Goal: Task Accomplishment & Management: Complete application form

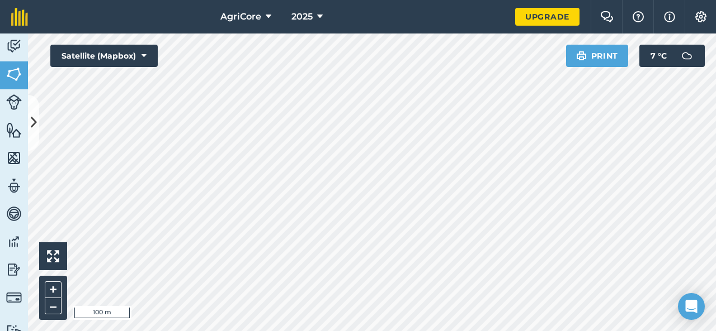
click at [448, 0] on html "AgriCore 2025 Upgrade Farm Chat Help Info Settings Map printing is not availabl…" at bounding box center [358, 165] width 716 height 331
click at [29, 128] on button at bounding box center [33, 123] width 11 height 56
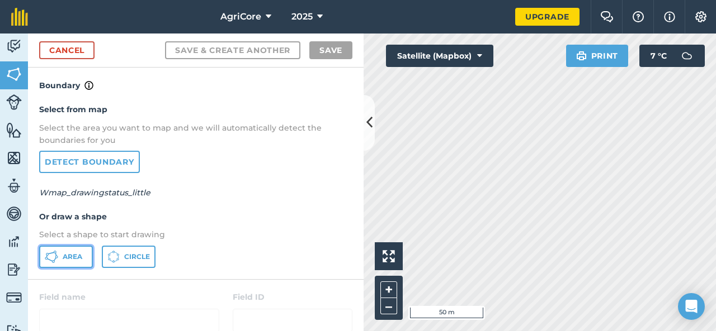
click at [68, 253] on span "Area" at bounding box center [73, 257] width 20 height 9
click at [369, 129] on icon at bounding box center [369, 123] width 6 height 20
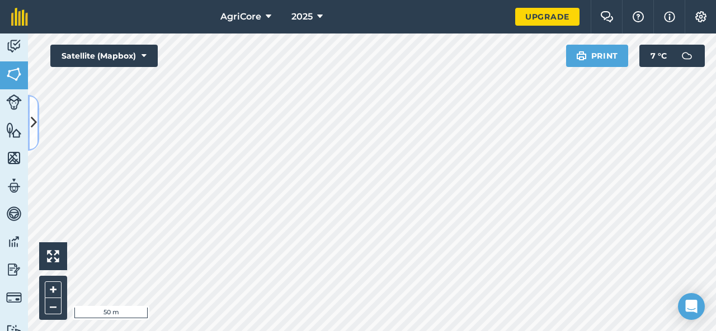
click at [34, 135] on button at bounding box center [33, 123] width 11 height 56
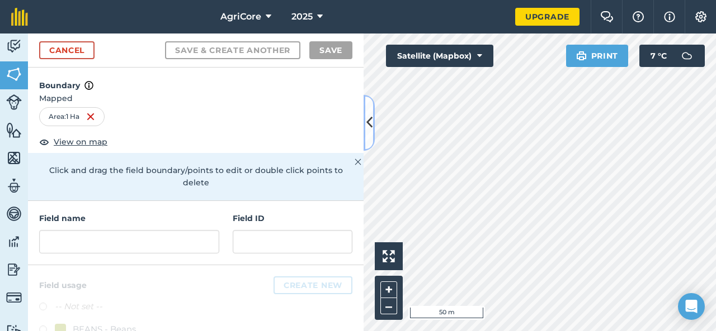
scroll to position [48, 0]
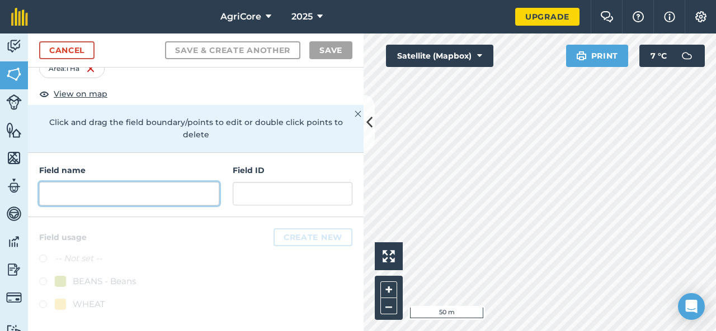
click at [132, 193] on input "text" at bounding box center [129, 193] width 180 height 23
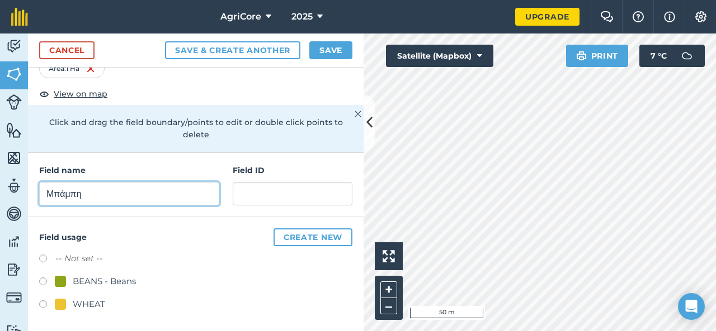
type input "Μπάμπη"
click at [98, 303] on div "WHEAT" at bounding box center [89, 304] width 32 height 13
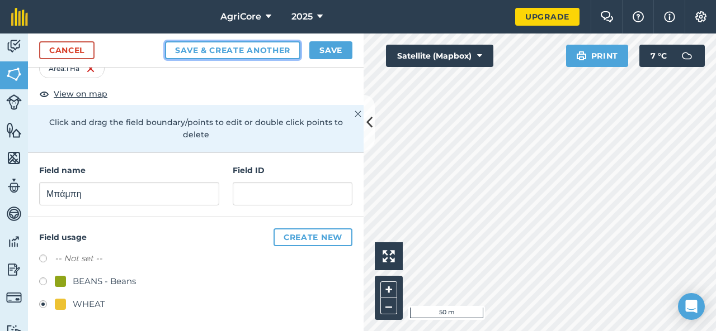
click at [268, 57] on button "Save & Create Another" at bounding box center [232, 50] width 135 height 18
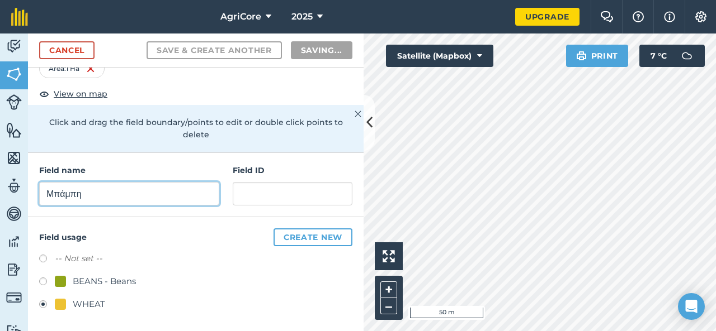
radio input "false"
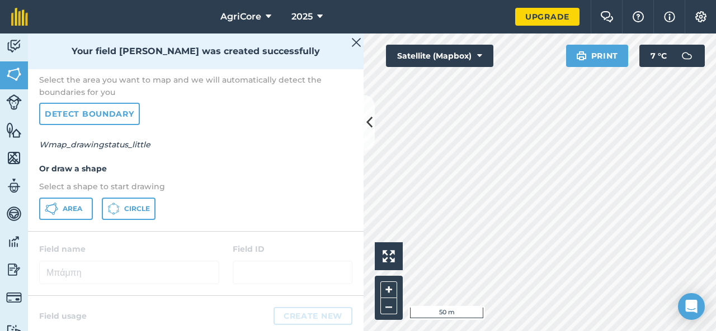
click at [357, 42] on img at bounding box center [356, 42] width 10 height 13
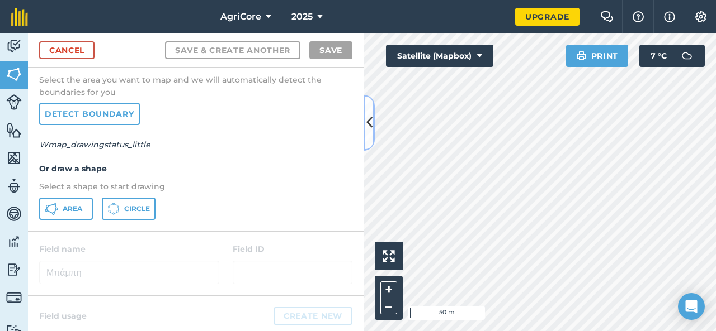
click at [371, 130] on icon at bounding box center [369, 123] width 6 height 20
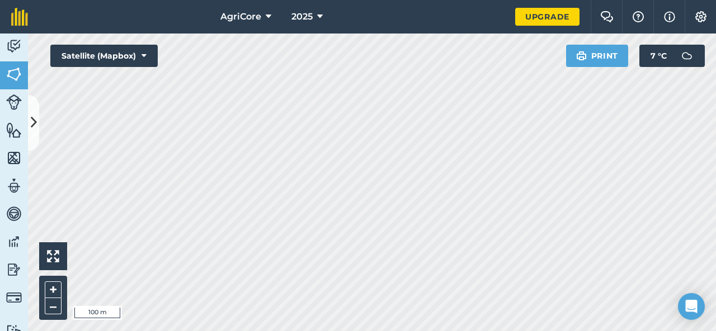
click at [396, 10] on div "AgriCore 2025 Upgrade Farm Chat Help Info Settings Map printing is not availabl…" at bounding box center [358, 165] width 716 height 331
click at [369, 25] on div "AgriCore 2025 Upgrade Farm Chat Help Info Settings Map printing is not availabl…" at bounding box center [358, 165] width 716 height 331
click at [442, 23] on div "AgriCore 2025 Upgrade Farm Chat Help Info Settings Map printing is not availabl…" at bounding box center [358, 165] width 716 height 331
click at [32, 131] on icon at bounding box center [34, 123] width 6 height 20
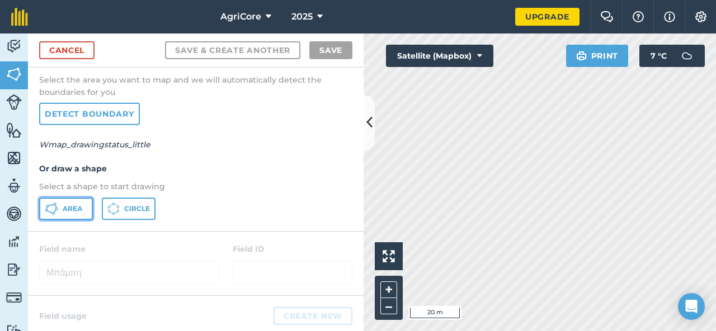
click at [73, 217] on button "Area" at bounding box center [66, 209] width 54 height 22
click at [369, 127] on icon at bounding box center [369, 123] width 6 height 20
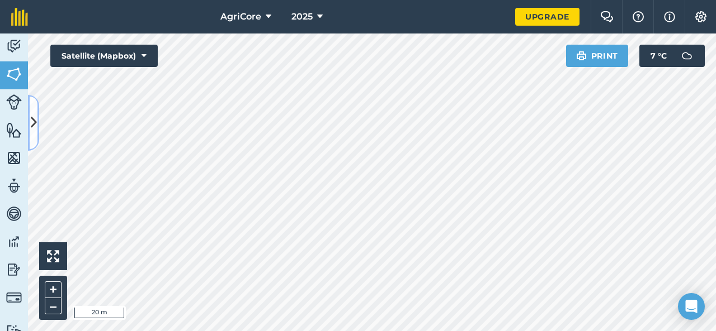
click at [32, 127] on icon at bounding box center [34, 123] width 6 height 20
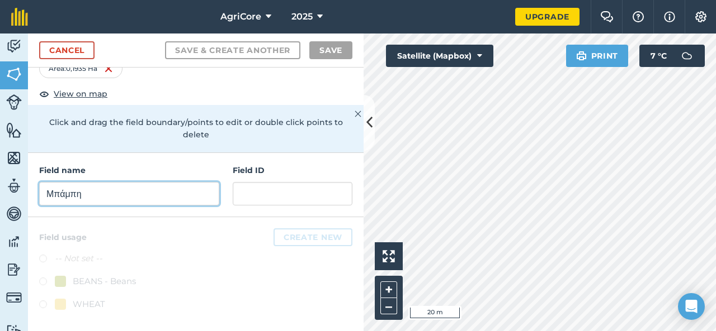
click at [101, 187] on input "Μπάμπη" at bounding box center [129, 193] width 180 height 23
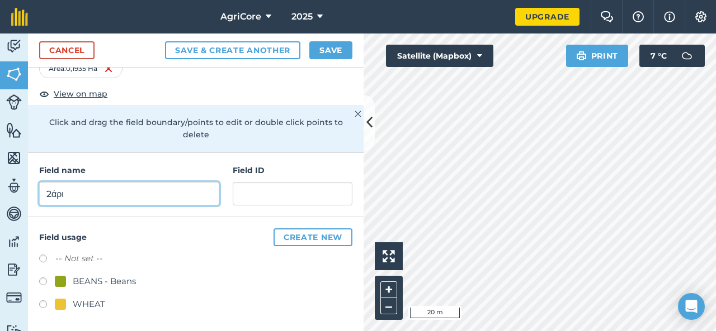
type input "2άρι"
click at [78, 280] on div "BEANS - Beans" at bounding box center [104, 281] width 63 height 13
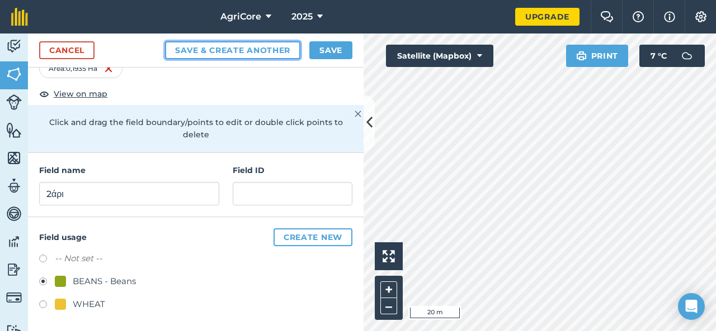
click at [268, 54] on button "Save & Create Another" at bounding box center [232, 50] width 135 height 18
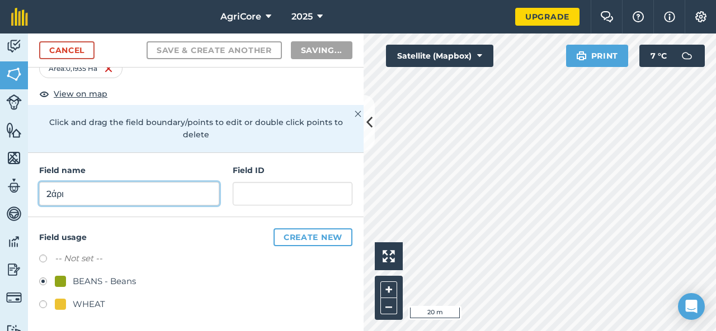
radio input "false"
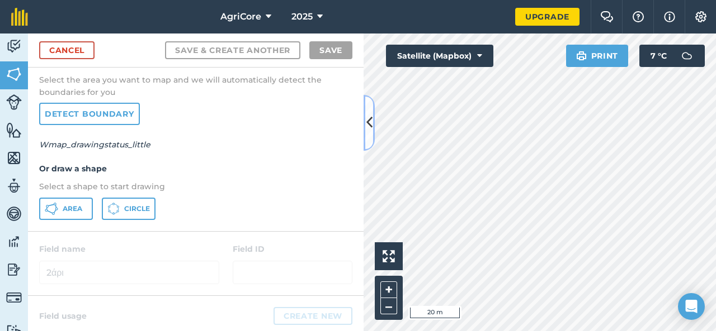
click at [370, 136] on button at bounding box center [368, 123] width 11 height 56
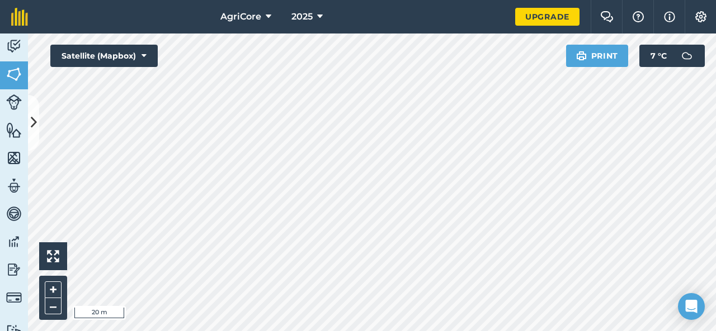
click at [445, 31] on div "AgriCore 2025 Upgrade Farm Chat Help Info Settings Map printing is not availabl…" at bounding box center [358, 165] width 716 height 331
click at [176, 28] on div "AgriCore 2025 Upgrade Farm Chat Help Info Settings Map printing is not availabl…" at bounding box center [358, 165] width 716 height 331
click at [35, 117] on icon at bounding box center [34, 123] width 6 height 20
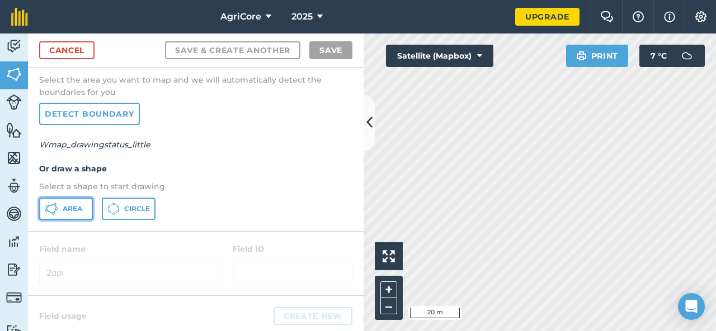
click at [79, 216] on button "Area" at bounding box center [66, 209] width 54 height 22
click at [372, 124] on button at bounding box center [368, 123] width 11 height 56
click at [369, 126] on div "Activity Fields Livestock Features Maps Team Vehicles Data Reporting Billing Tu…" at bounding box center [358, 183] width 716 height 298
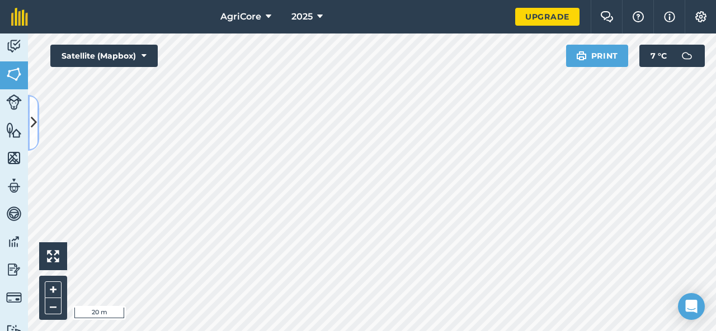
click at [39, 120] on button at bounding box center [33, 123] width 11 height 56
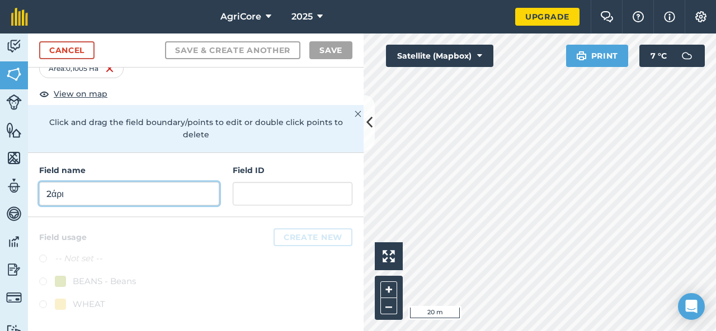
click at [126, 194] on input "2άρι" at bounding box center [129, 193] width 180 height 23
click at [177, 185] on input "2άρι" at bounding box center [129, 193] width 180 height 23
type input "κ"
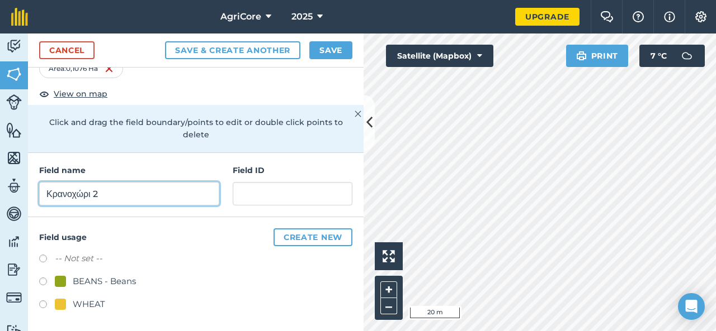
type input "Κρανοχώρι 2"
click at [80, 283] on div "BEANS - Beans" at bounding box center [104, 281] width 63 height 13
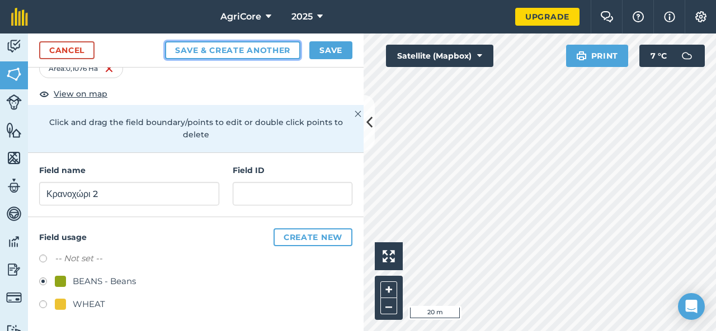
click at [277, 45] on button "Save & Create Another" at bounding box center [232, 50] width 135 height 18
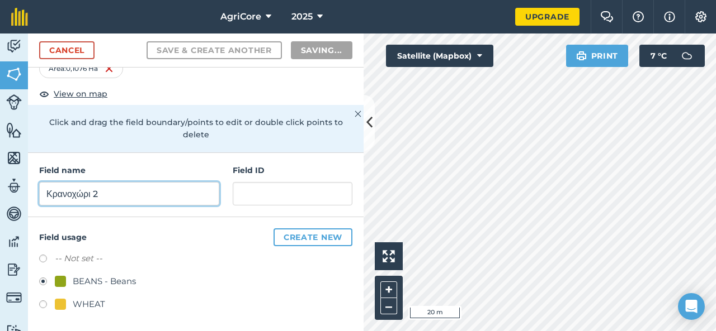
radio input "false"
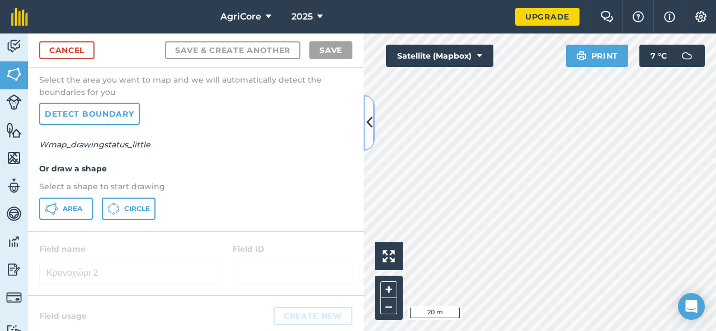
click at [366, 111] on button at bounding box center [368, 123] width 11 height 56
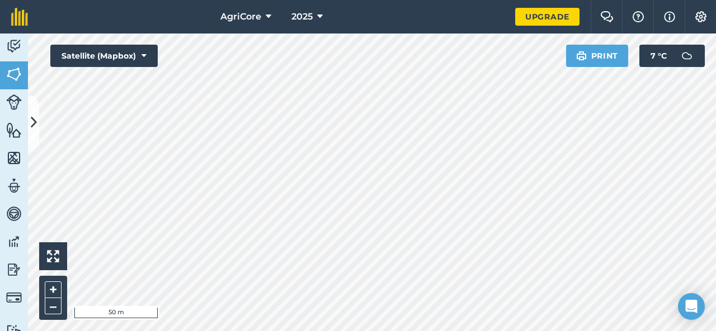
click at [407, 0] on html "AgriCore 2025 Upgrade Farm Chat Help Info Settings Map printing is not availabl…" at bounding box center [358, 165] width 716 height 331
click at [455, 10] on div "AgriCore 2025 Upgrade Farm Chat Help Info Settings Map printing is not availabl…" at bounding box center [358, 165] width 716 height 331
click at [451, 33] on div "AgriCore 2025 Upgrade Farm Chat Help Info Settings Map printing is not availabl…" at bounding box center [358, 165] width 716 height 331
click at [499, 0] on html "AgriCore 2025 Upgrade Farm Chat Help Info Settings Map printing is not availabl…" at bounding box center [358, 165] width 716 height 331
click at [445, 24] on div "AgriCore 2025 Upgrade Farm Chat Help Info Settings Map printing is not availabl…" at bounding box center [358, 165] width 716 height 331
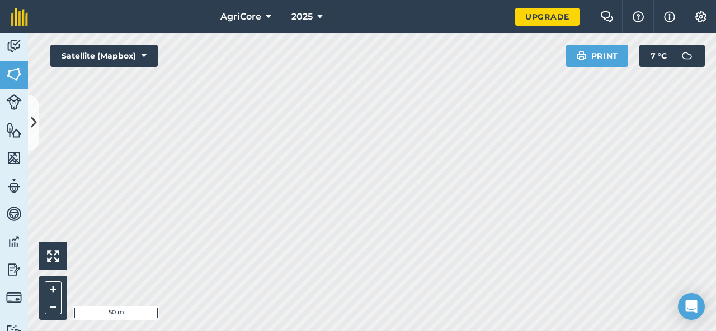
click at [490, 22] on div "AgriCore 2025 Upgrade Farm Chat Help Info Settings Map printing is not availabl…" at bounding box center [358, 165] width 716 height 331
click at [31, 131] on icon at bounding box center [34, 123] width 6 height 20
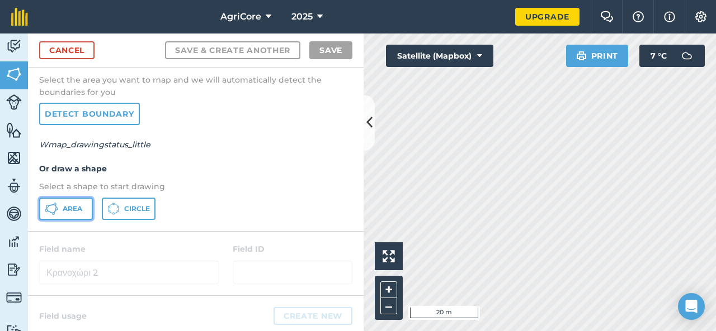
click at [70, 201] on button "Area" at bounding box center [66, 209] width 54 height 22
click at [368, 120] on icon at bounding box center [369, 123] width 6 height 20
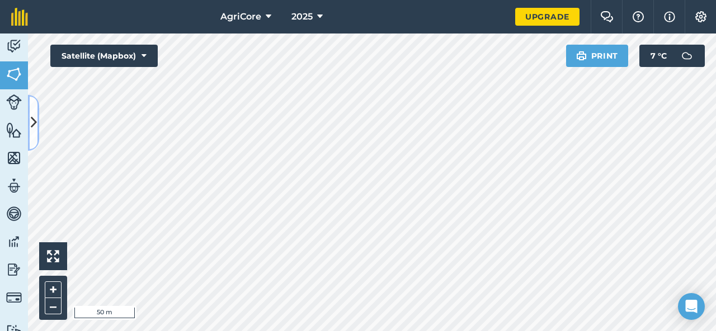
click at [38, 113] on button at bounding box center [33, 123] width 11 height 56
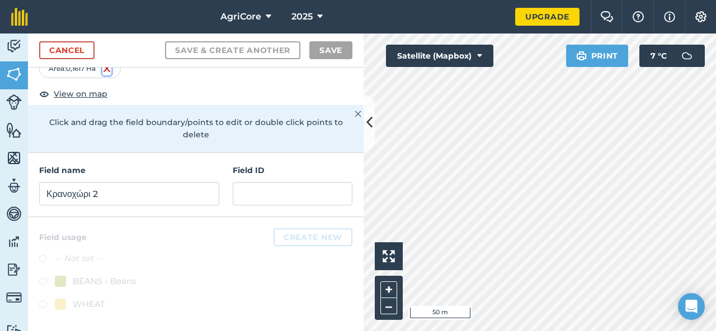
click at [107, 70] on img at bounding box center [106, 68] width 9 height 13
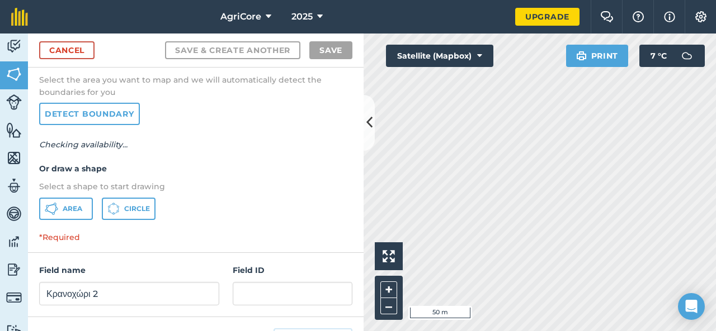
scroll to position [33, 0]
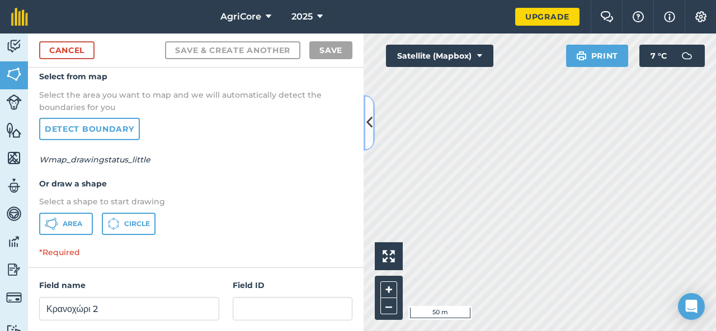
click at [370, 125] on icon at bounding box center [369, 123] width 6 height 20
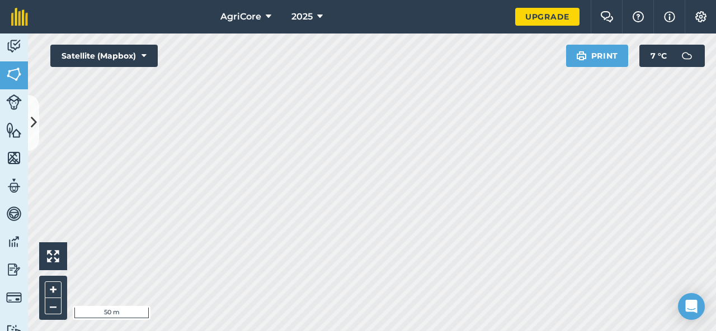
click at [230, 331] on html "AgriCore 2025 Upgrade Farm Chat Help Info Settings Map printing is not availabl…" at bounding box center [358, 165] width 716 height 331
click at [36, 129] on icon at bounding box center [34, 123] width 6 height 20
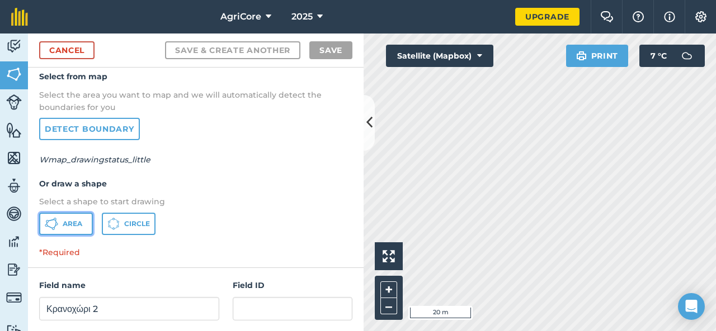
click at [74, 218] on button "Area" at bounding box center [66, 224] width 54 height 22
click at [370, 122] on icon at bounding box center [369, 123] width 6 height 20
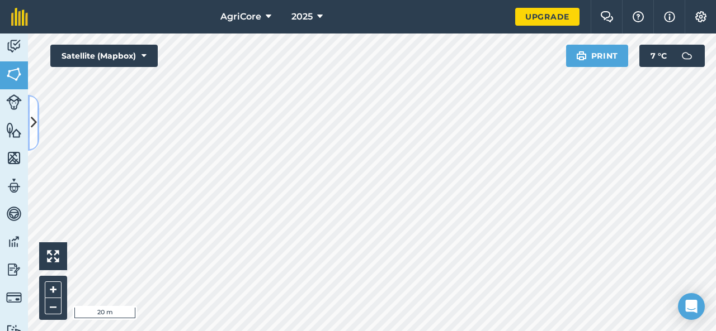
click at [34, 122] on icon at bounding box center [34, 123] width 6 height 20
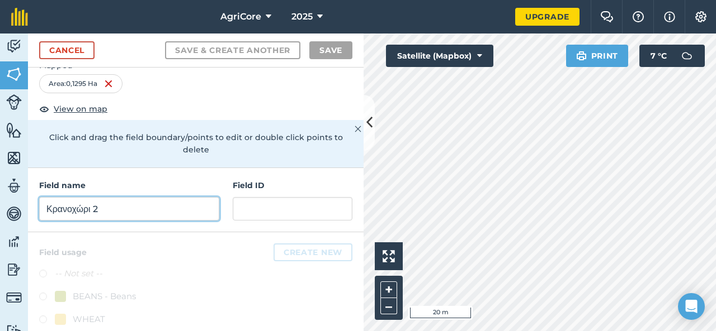
click at [80, 201] on input "Κρανοχώρι 2" at bounding box center [129, 208] width 180 height 23
type input "κ"
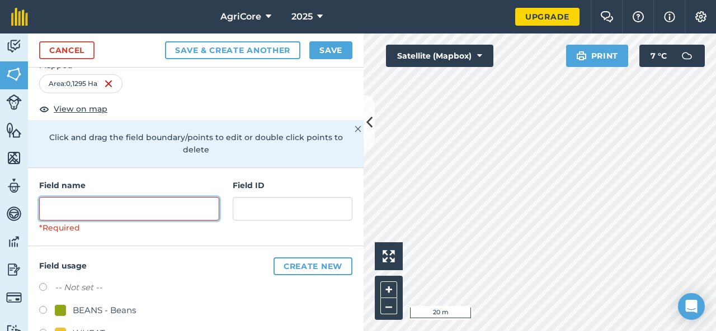
type input "Λ"
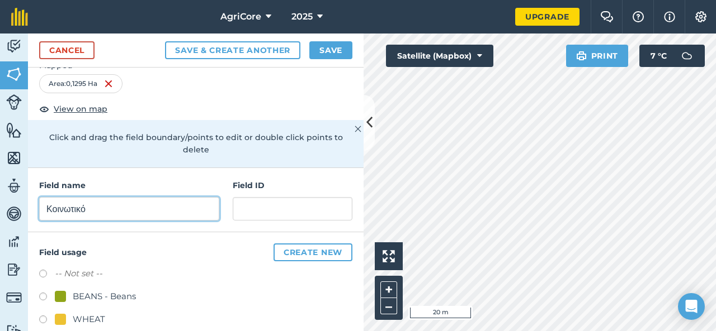
type input "Κοινωτικό"
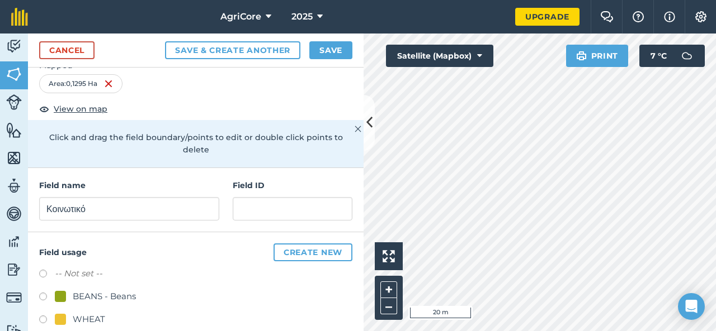
click at [117, 291] on div "BEANS - Beans" at bounding box center [104, 296] width 63 height 13
radio input "true"
click at [320, 53] on button "Save" at bounding box center [330, 50] width 43 height 18
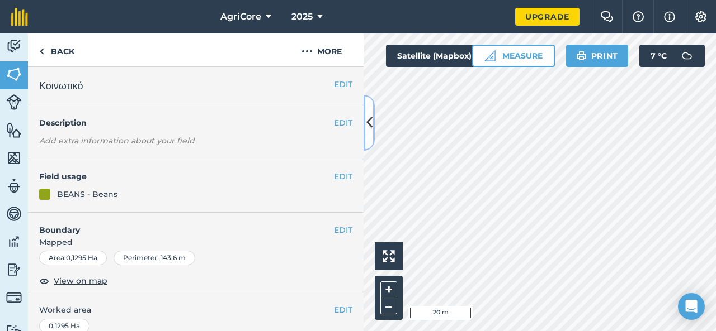
click at [367, 121] on icon at bounding box center [369, 123] width 6 height 20
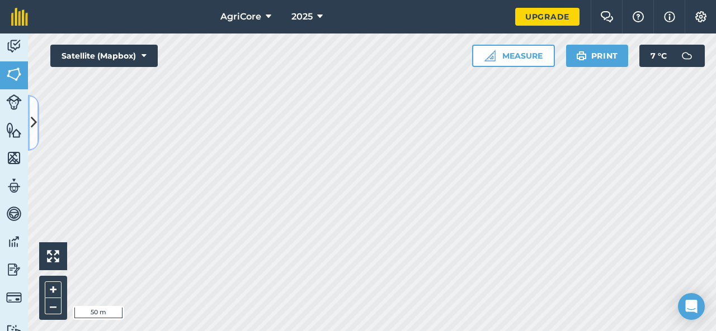
click at [36, 113] on icon at bounding box center [34, 123] width 6 height 20
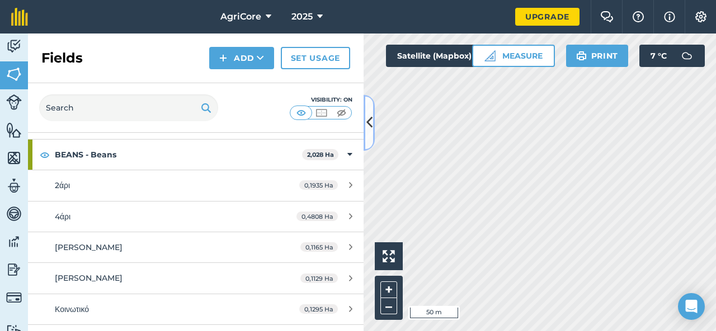
scroll to position [23, 0]
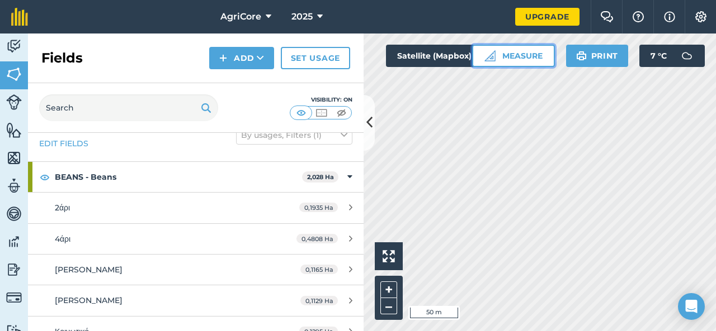
click at [509, 54] on button "Measure" at bounding box center [513, 56] width 83 height 22
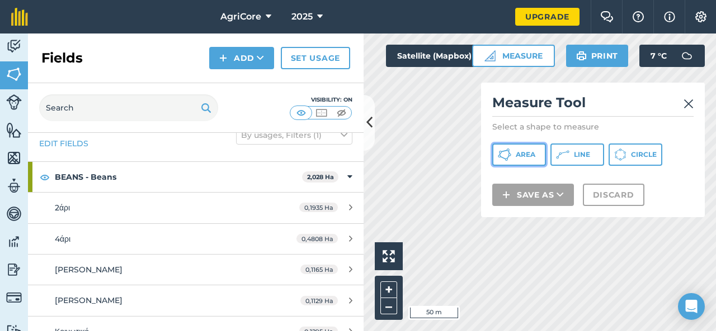
click at [528, 152] on span "Area" at bounding box center [525, 154] width 20 height 9
click at [688, 103] on img at bounding box center [688, 103] width 10 height 13
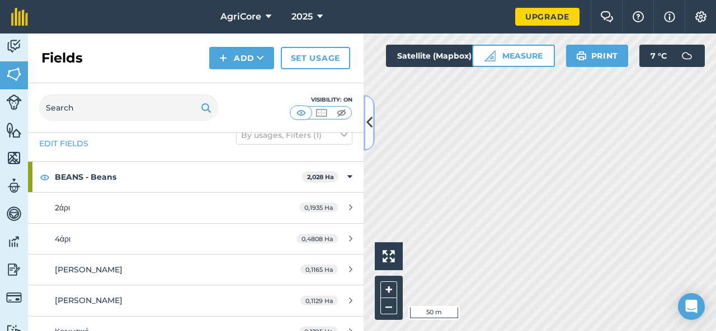
click at [367, 120] on icon at bounding box center [369, 123] width 6 height 20
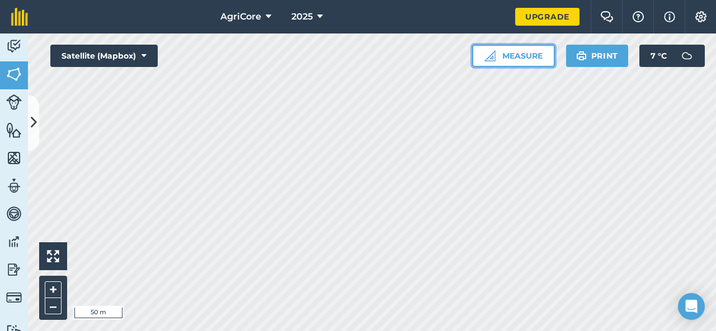
click at [515, 56] on button "Measure" at bounding box center [513, 56] width 83 height 22
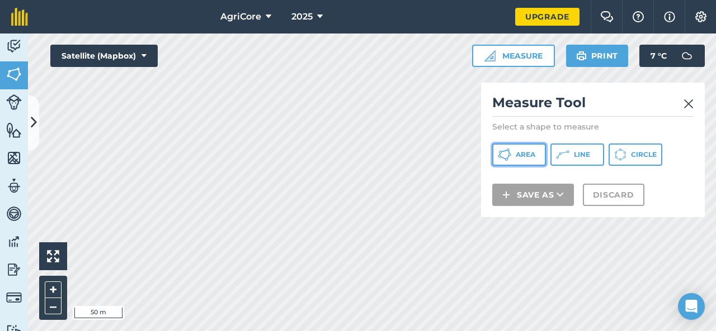
click at [514, 146] on button "Area" at bounding box center [519, 155] width 54 height 22
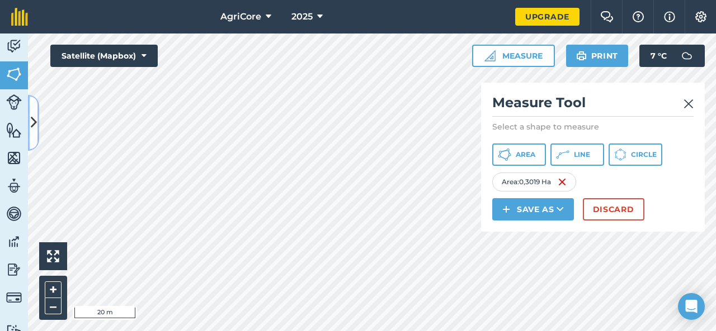
click at [38, 126] on button at bounding box center [33, 123] width 11 height 56
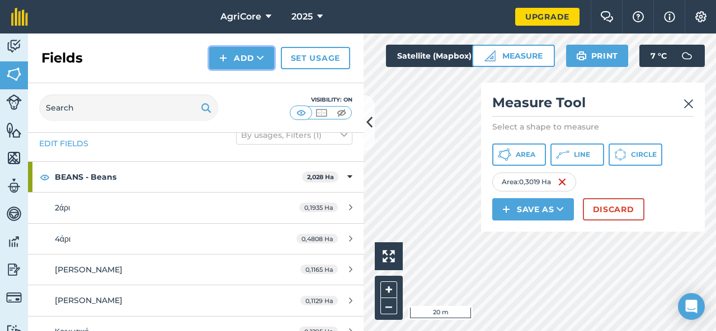
click at [244, 56] on button "Add" at bounding box center [241, 58] width 65 height 22
click at [243, 84] on link "Draw" at bounding box center [241, 83] width 61 height 25
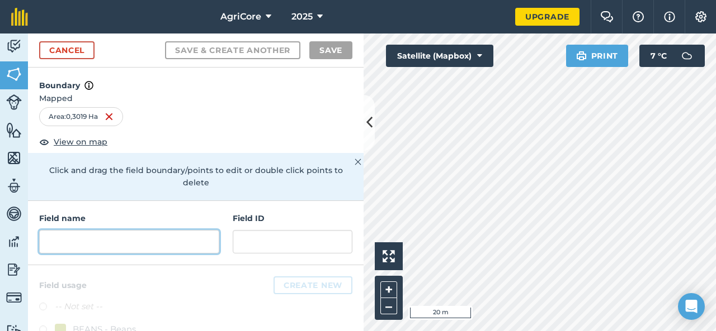
click at [93, 238] on input "text" at bounding box center [129, 241] width 180 height 23
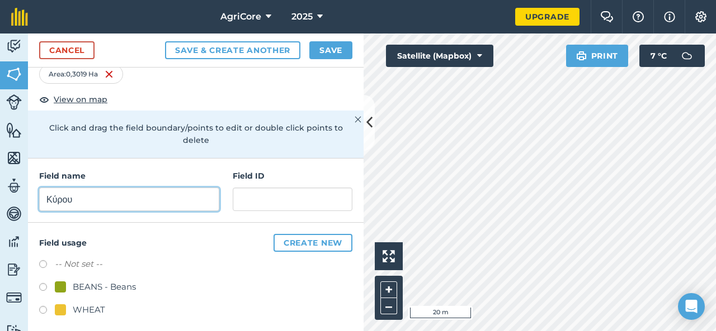
scroll to position [48, 0]
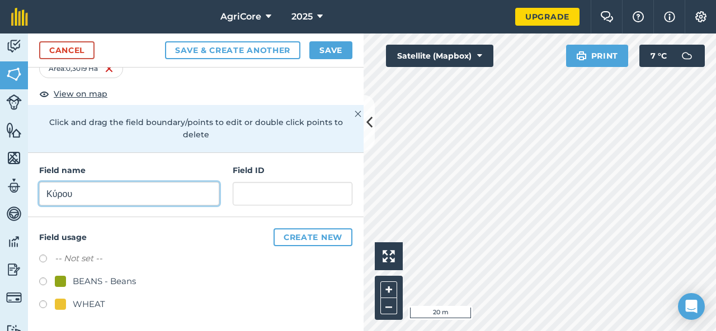
type input "Κύρου"
click at [83, 304] on div "WHEAT" at bounding box center [89, 304] width 32 height 13
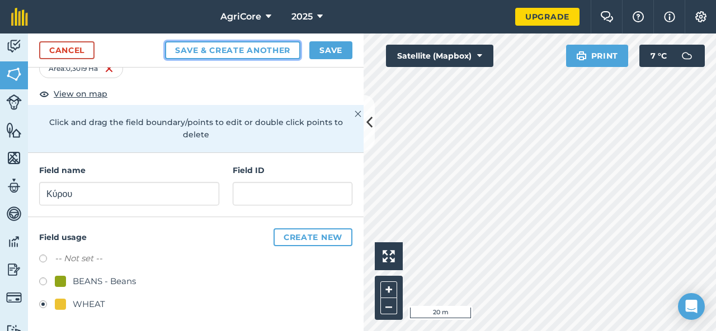
click at [281, 56] on button "Save & Create Another" at bounding box center [232, 50] width 135 height 18
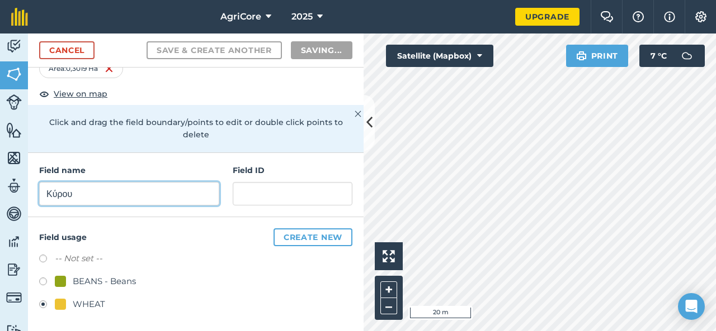
radio input "false"
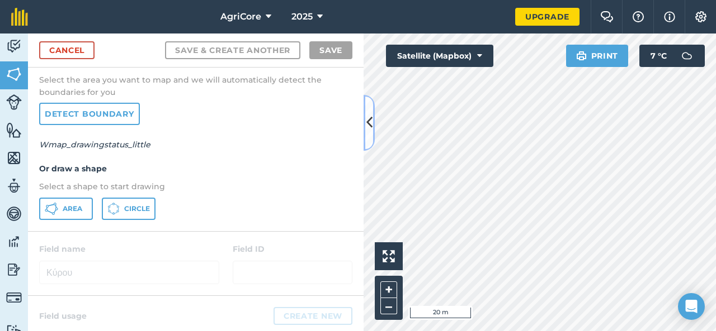
click at [368, 108] on button at bounding box center [368, 123] width 11 height 56
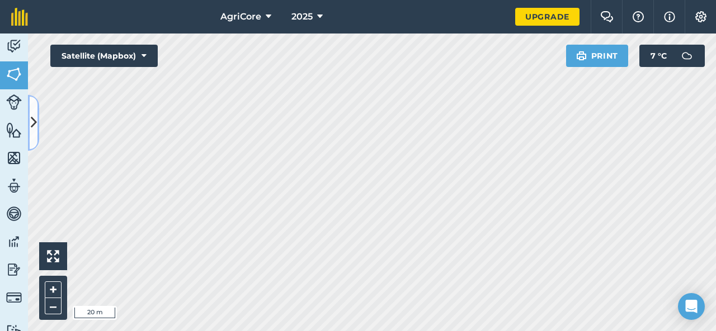
click at [35, 125] on icon at bounding box center [34, 123] width 6 height 20
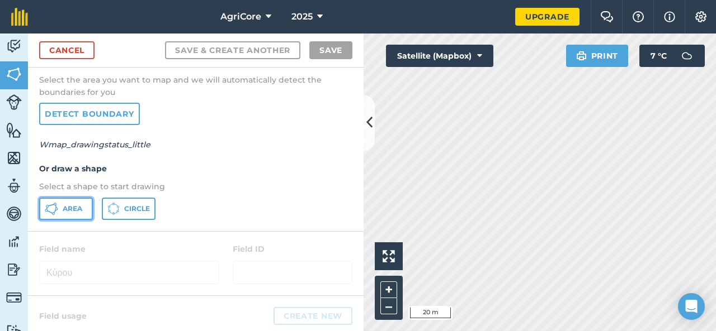
click at [83, 208] on button "Area" at bounding box center [66, 209] width 54 height 22
click at [368, 122] on icon at bounding box center [369, 123] width 6 height 20
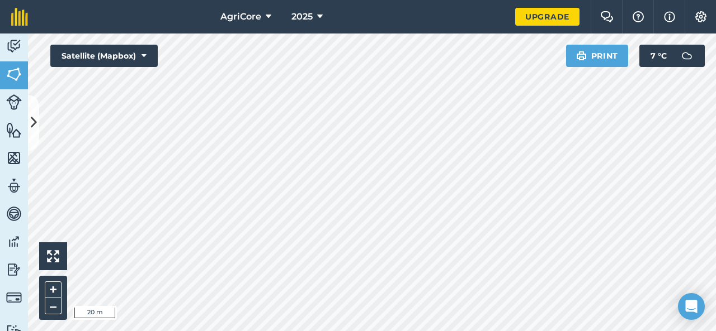
click at [490, 0] on html "AgriCore 2025 Upgrade Farm Chat Help Info Settings Map printing is not availabl…" at bounding box center [358, 165] width 716 height 331
click at [32, 115] on icon at bounding box center [34, 123] width 6 height 20
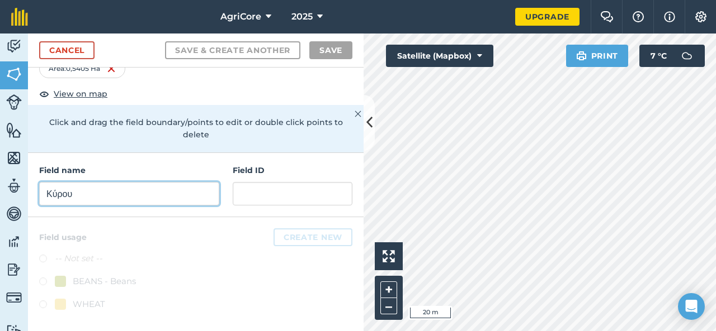
click at [80, 191] on input "Κύρου" at bounding box center [129, 193] width 180 height 23
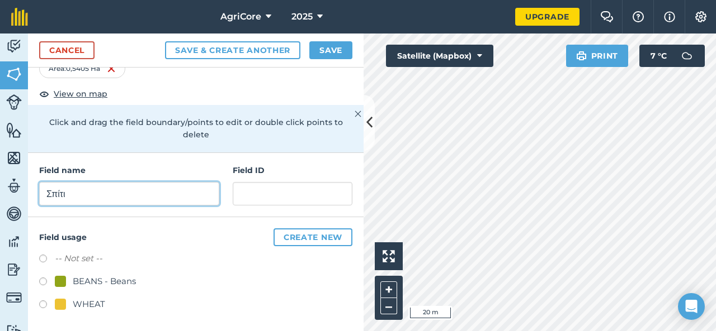
type input "Σπίτι"
click at [92, 301] on div "WHEAT" at bounding box center [89, 304] width 32 height 13
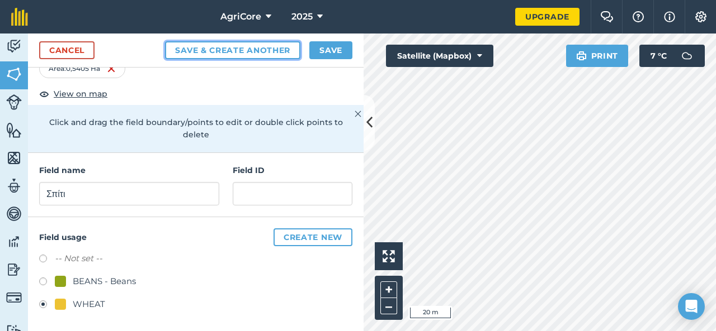
click at [271, 42] on button "Save & Create Another" at bounding box center [232, 50] width 135 height 18
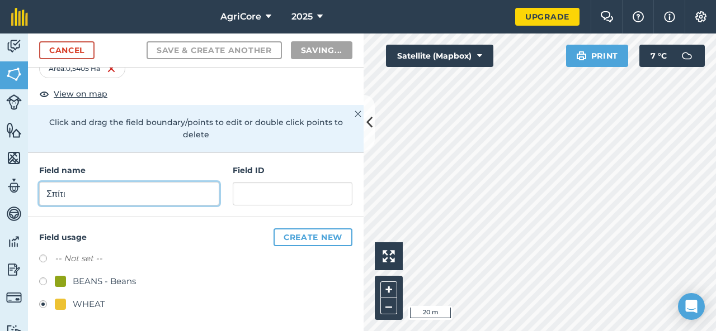
radio input "false"
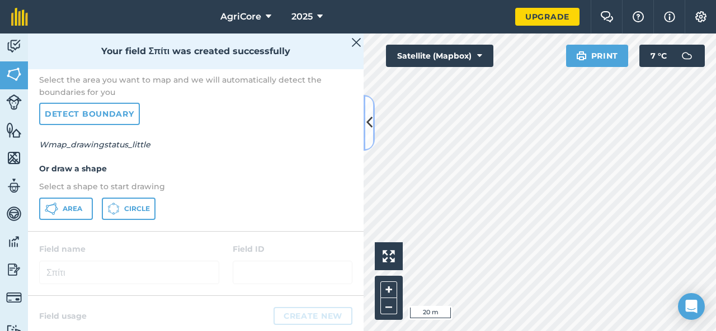
click at [370, 124] on icon at bounding box center [369, 123] width 6 height 20
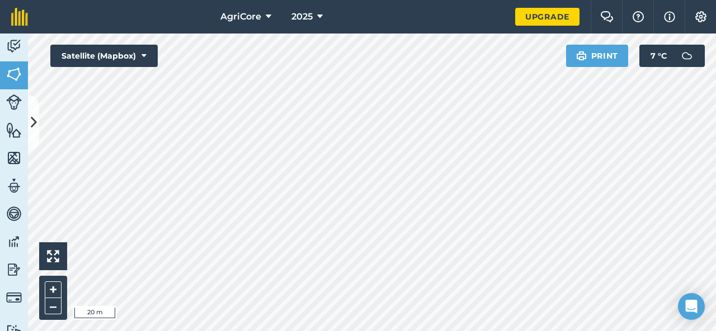
click at [352, 0] on html "AgriCore 2025 Upgrade Farm Chat Help Info Settings Map printing is not availabl…" at bounding box center [358, 165] width 716 height 331
click at [447, 0] on div "AgriCore 2025 Upgrade Farm Chat Help Info Settings Map printing is not availabl…" at bounding box center [358, 165] width 716 height 331
click at [36, 121] on icon at bounding box center [34, 123] width 6 height 20
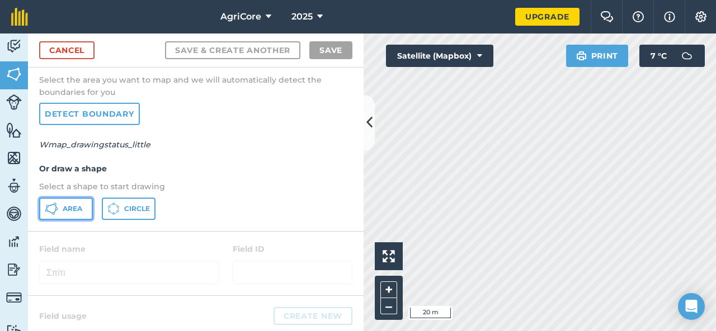
click at [68, 210] on span "Area" at bounding box center [73, 209] width 20 height 9
click at [373, 127] on button at bounding box center [368, 123] width 11 height 56
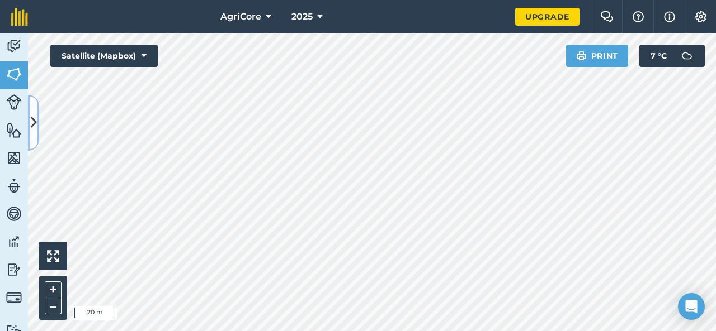
click at [36, 124] on icon at bounding box center [34, 123] width 6 height 20
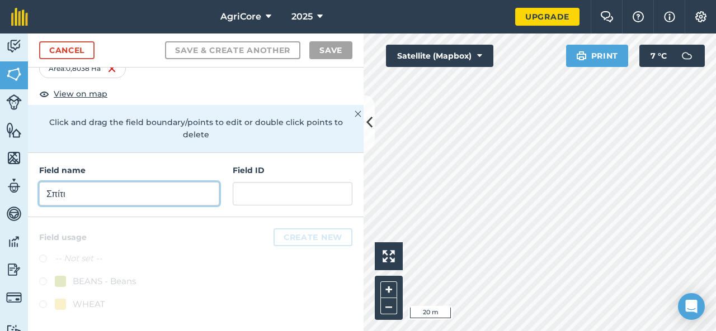
click at [111, 196] on input "Σπίτι" at bounding box center [129, 193] width 180 height 23
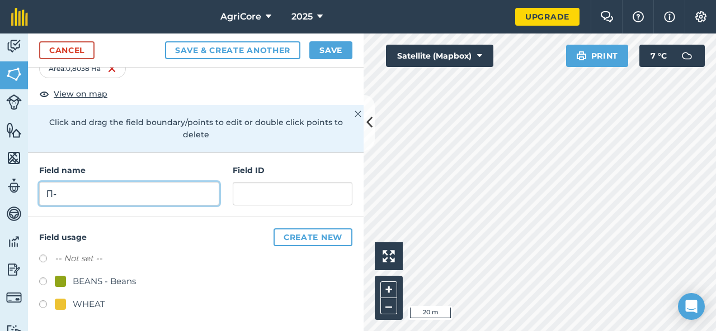
type input "Π"
type input "Δ-Θ"
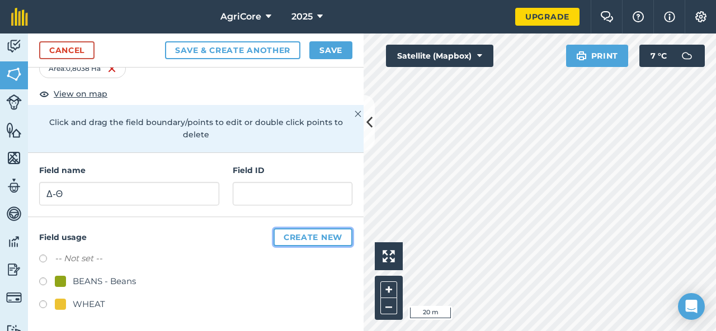
click at [287, 233] on button "Create new" at bounding box center [312, 238] width 79 height 18
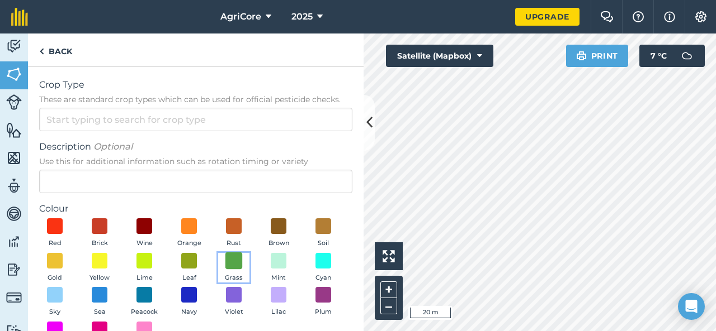
click at [243, 261] on span at bounding box center [233, 260] width 17 height 17
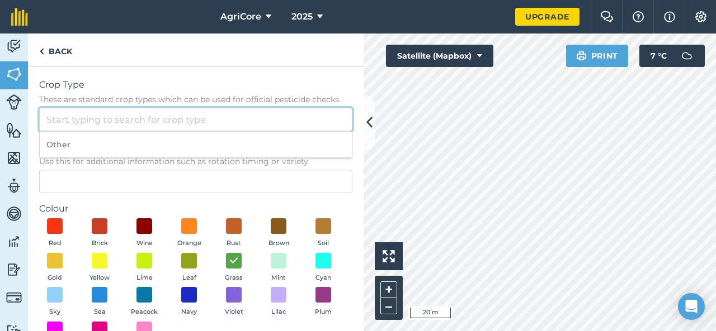
click at [149, 122] on input "Crop Type These are standard crop types which can be used for official pesticid…" at bounding box center [195, 119] width 313 height 23
type input "Γ"
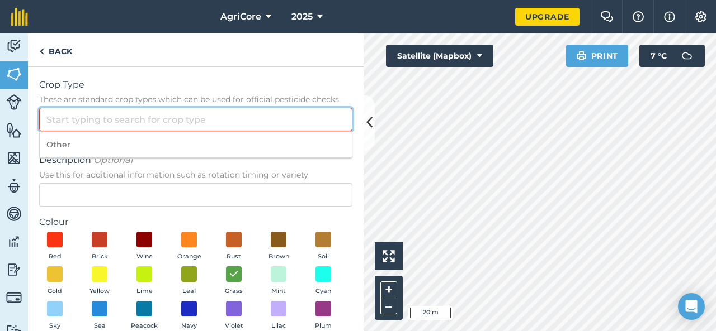
type input "g"
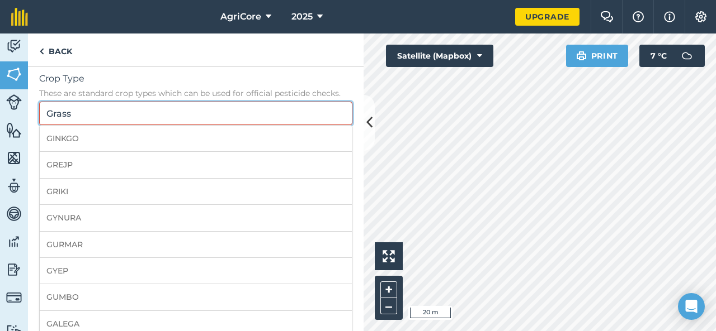
scroll to position [0, 0]
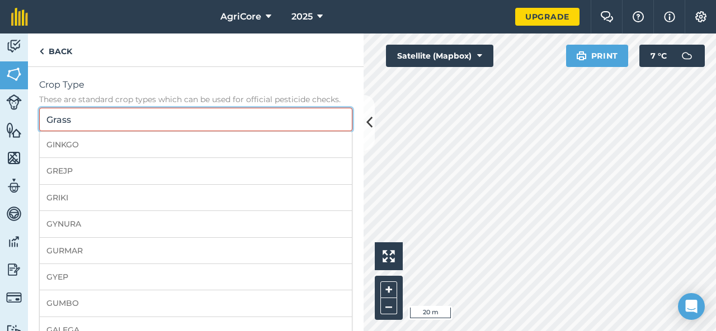
click at [153, 115] on input "Grass" at bounding box center [195, 119] width 313 height 23
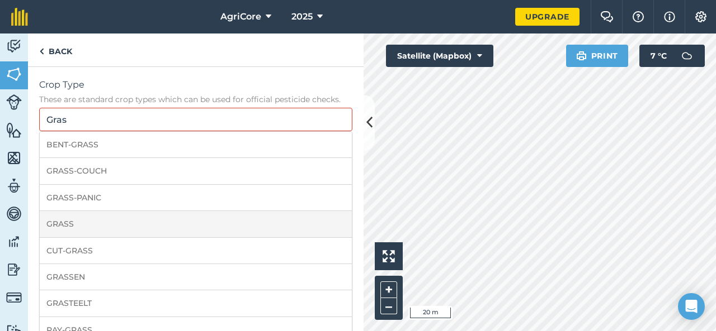
click at [112, 226] on li "GRASS" at bounding box center [196, 224] width 312 height 26
type input "GRASS"
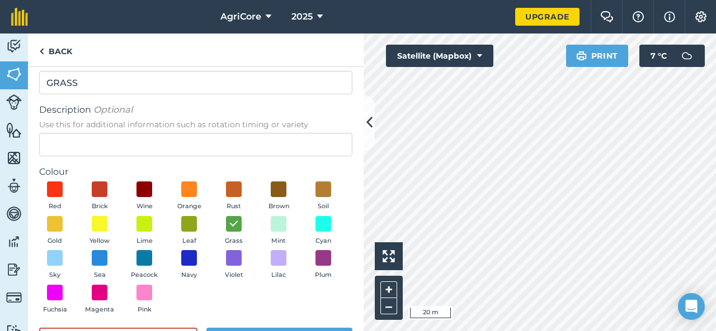
scroll to position [78, 0]
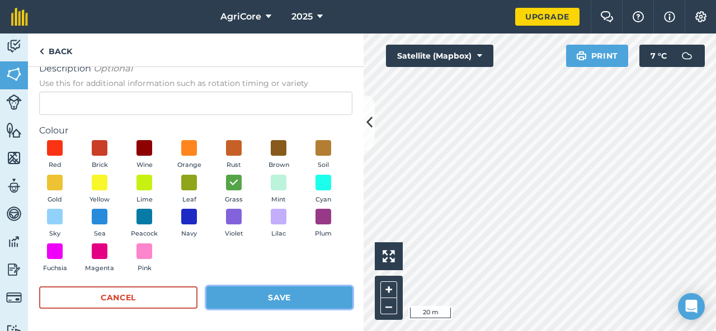
click at [284, 305] on button "Save" at bounding box center [279, 298] width 146 height 22
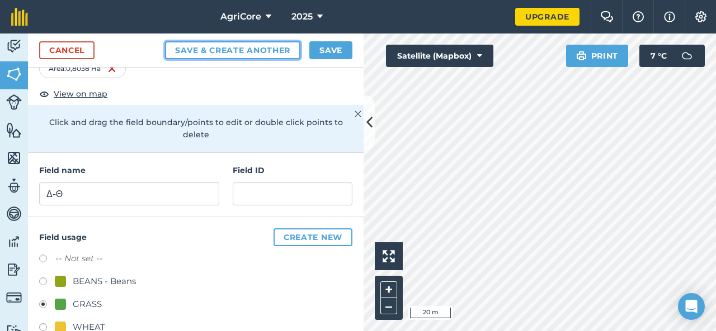
click at [270, 48] on button "Save & Create Another" at bounding box center [232, 50] width 135 height 18
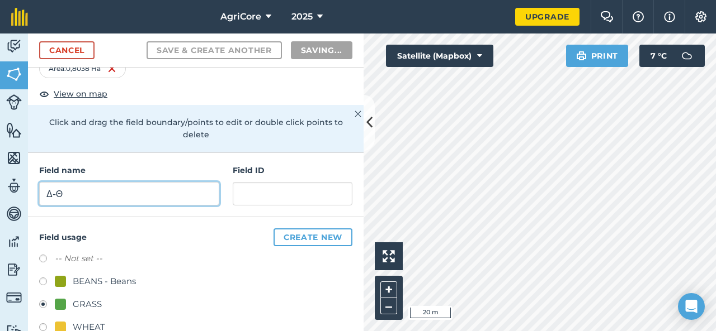
radio input "false"
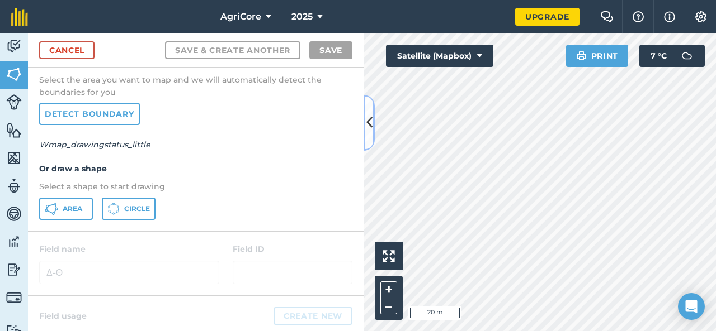
click at [368, 129] on icon at bounding box center [369, 123] width 6 height 20
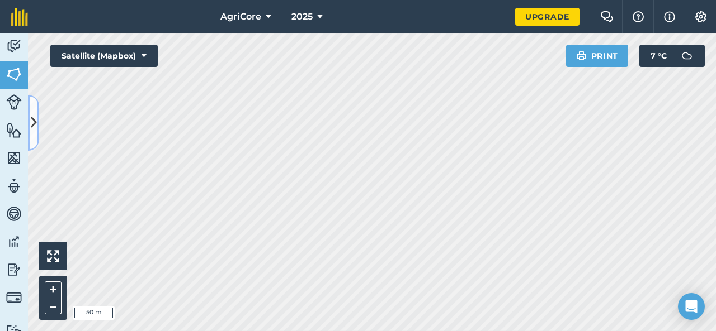
click at [33, 112] on button at bounding box center [33, 123] width 11 height 56
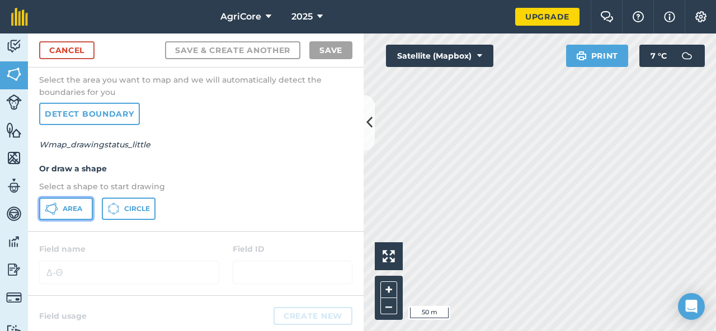
click at [79, 212] on span "Area" at bounding box center [73, 209] width 20 height 9
click at [367, 122] on icon at bounding box center [369, 123] width 6 height 20
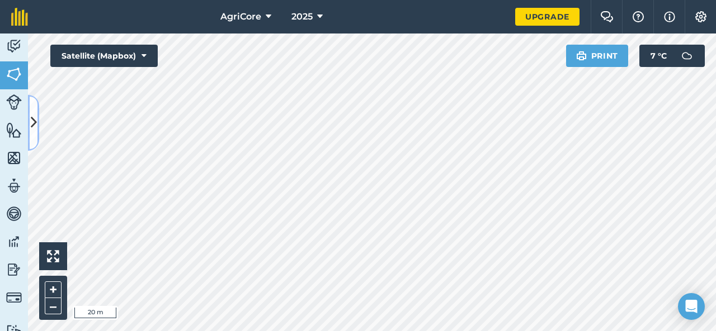
click at [35, 129] on icon at bounding box center [34, 123] width 6 height 20
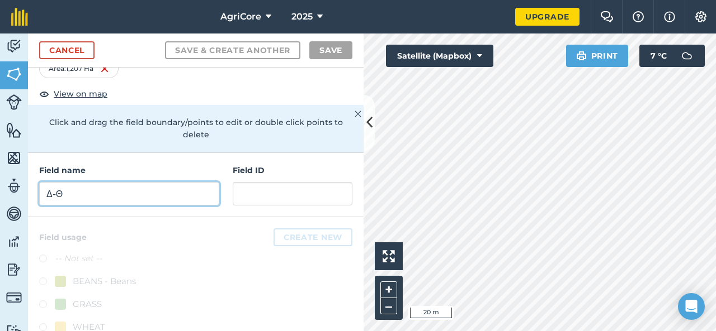
click at [136, 201] on input "Δ-Θ" at bounding box center [129, 193] width 180 height 23
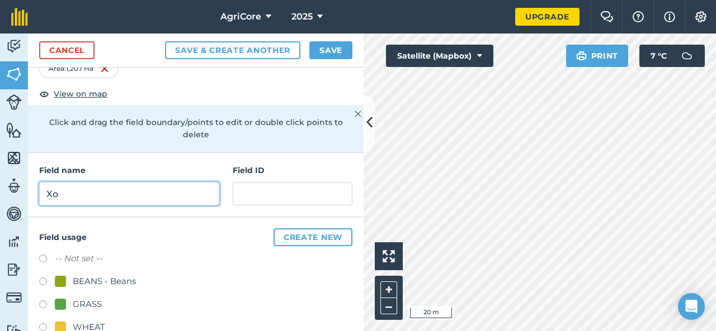
type input "X"
type input "Χοιροστασιο"
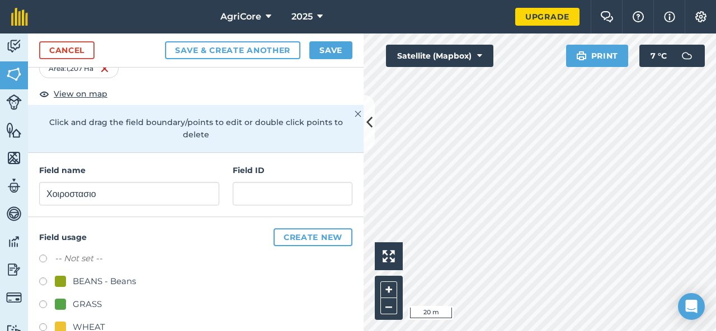
click at [96, 301] on div "GRASS" at bounding box center [87, 304] width 29 height 13
radio input "true"
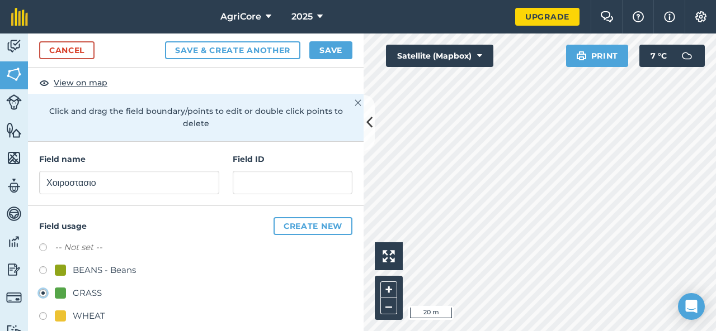
scroll to position [70, 0]
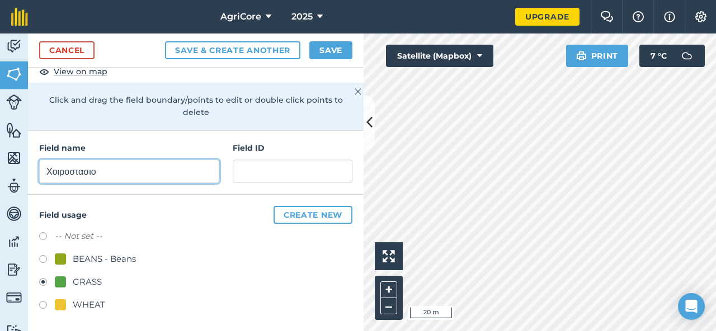
click at [125, 170] on input "Χοιροστασιο" at bounding box center [129, 171] width 180 height 23
type input "Χοιροστάσιο"
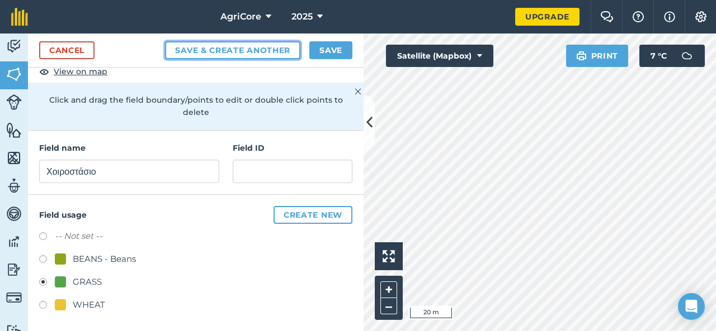
click at [269, 53] on button "Save & Create Another" at bounding box center [232, 50] width 135 height 18
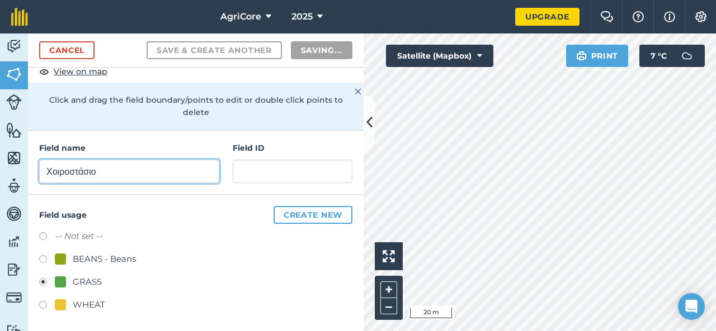
radio input "false"
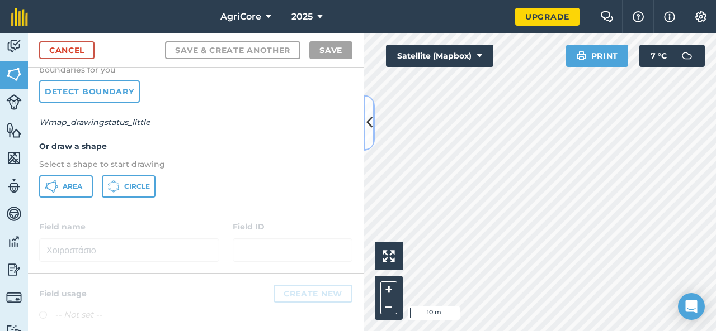
click at [369, 122] on icon at bounding box center [369, 123] width 6 height 20
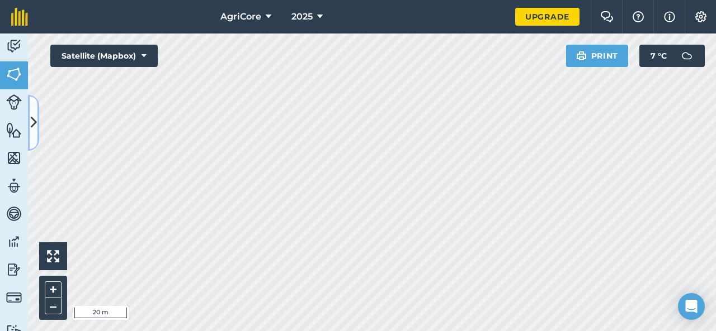
click at [33, 121] on icon at bounding box center [34, 123] width 6 height 20
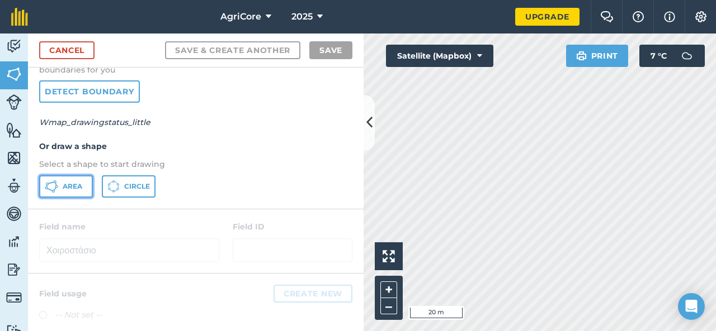
click at [80, 191] on button "Area" at bounding box center [66, 187] width 54 height 22
click at [369, 122] on icon at bounding box center [369, 123] width 6 height 20
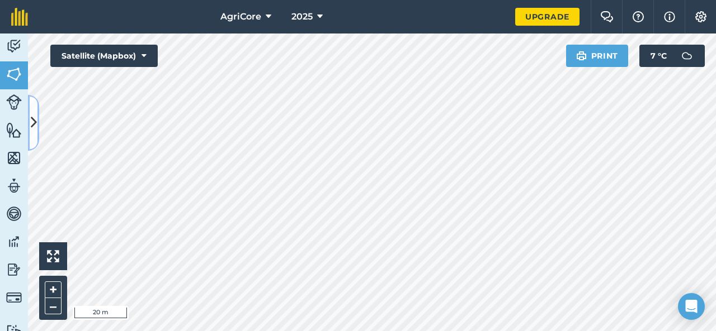
click at [34, 137] on button at bounding box center [33, 123] width 11 height 56
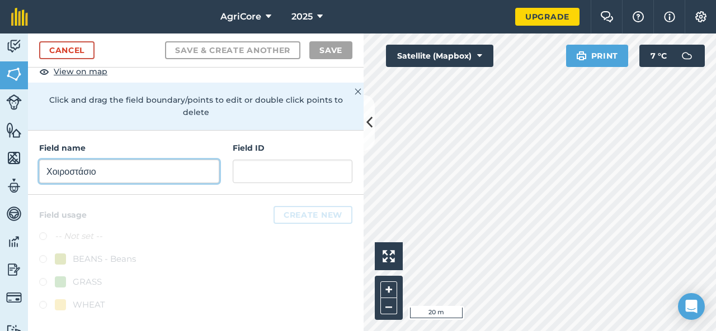
click at [126, 181] on input "Χοιροστάσιο" at bounding box center [129, 171] width 180 height 23
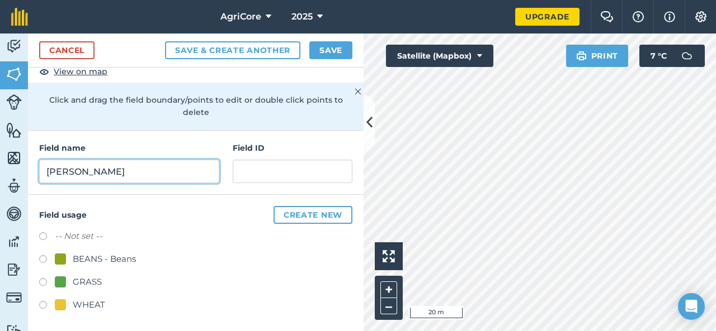
type input "[PERSON_NAME]"
click at [91, 308] on div "WHEAT" at bounding box center [89, 305] width 32 height 13
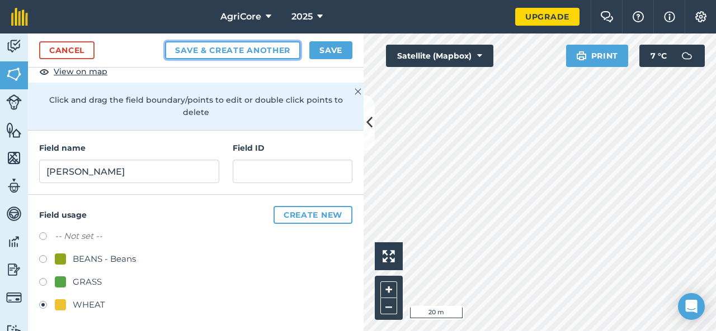
click at [282, 50] on button "Save & Create Another" at bounding box center [232, 50] width 135 height 18
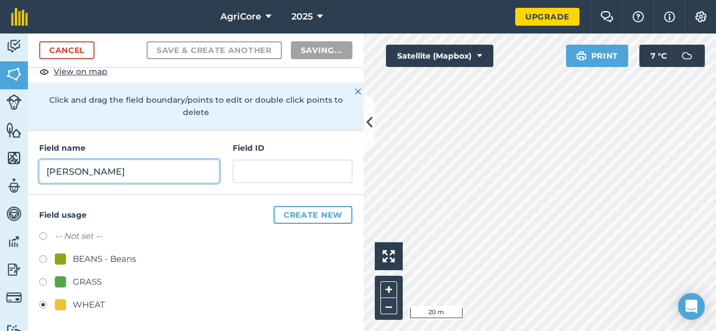
radio input "false"
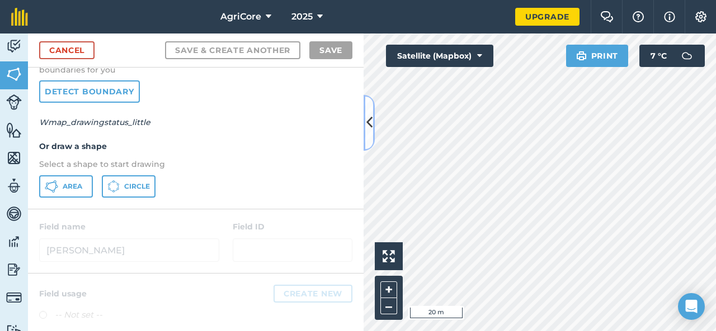
click at [368, 119] on icon at bounding box center [369, 123] width 6 height 20
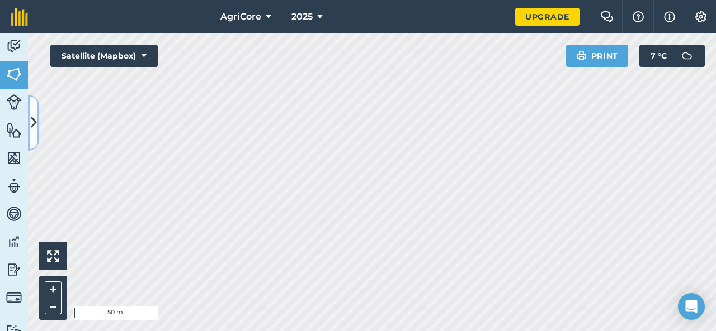
click at [33, 129] on icon at bounding box center [34, 123] width 6 height 20
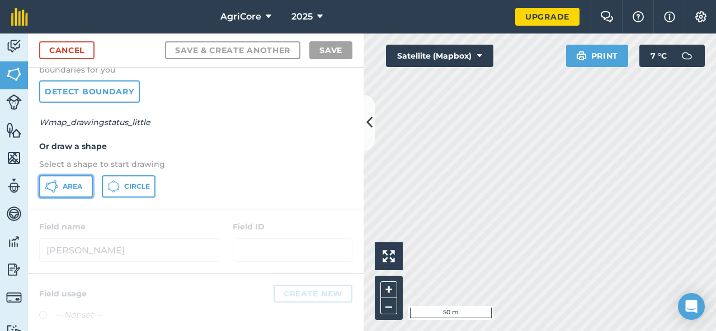
click at [76, 182] on span "Area" at bounding box center [73, 186] width 20 height 9
click at [364, 134] on button at bounding box center [368, 123] width 11 height 56
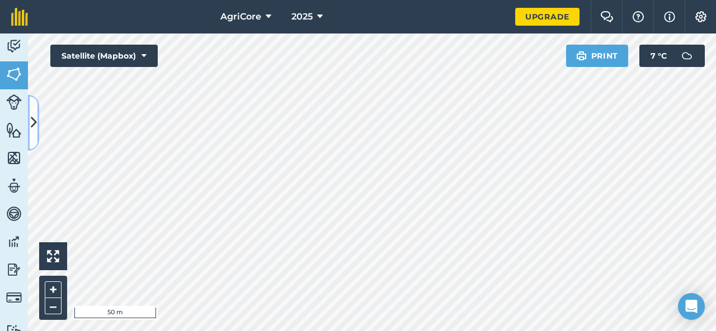
click at [34, 129] on icon at bounding box center [34, 123] width 6 height 20
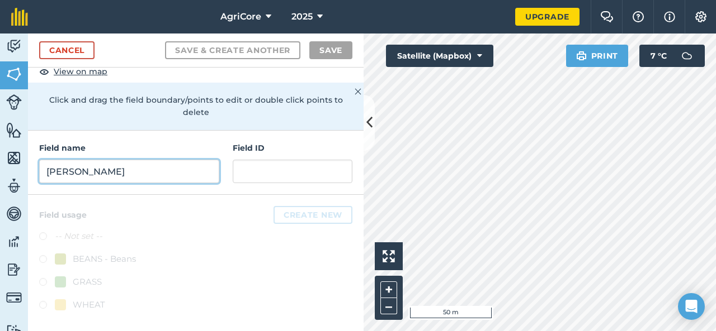
click at [93, 165] on input "[PERSON_NAME]" at bounding box center [129, 171] width 180 height 23
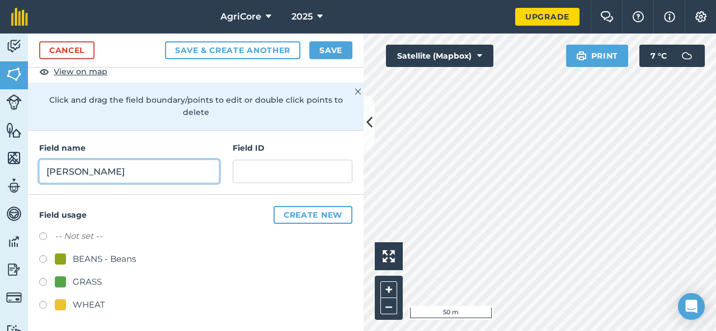
type input "[PERSON_NAME]"
click at [93, 305] on div "WHEAT" at bounding box center [89, 305] width 32 height 13
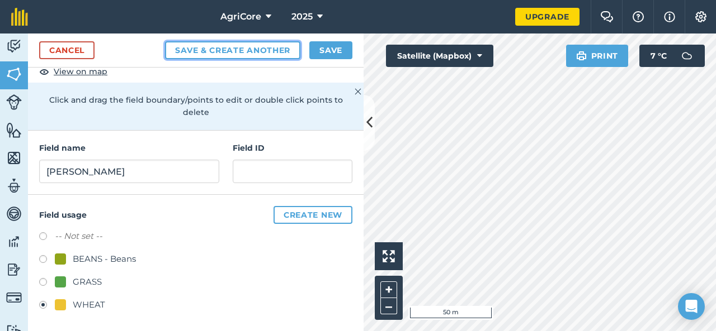
click at [211, 42] on button "Save & Create Another" at bounding box center [232, 50] width 135 height 18
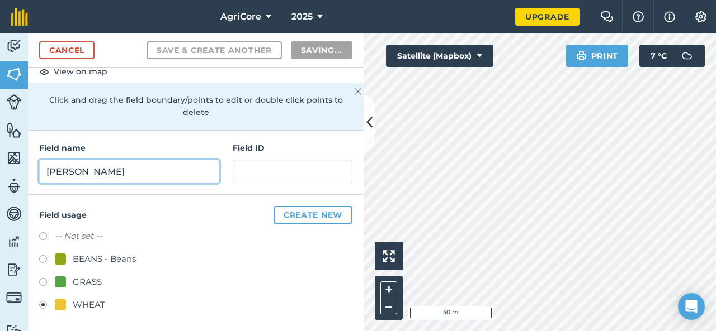
radio input "false"
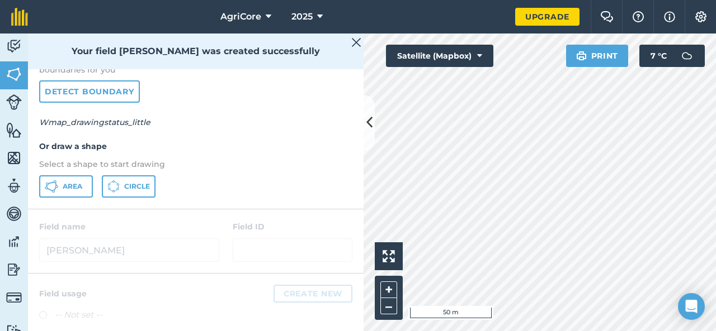
click at [359, 45] on img at bounding box center [356, 42] width 10 height 13
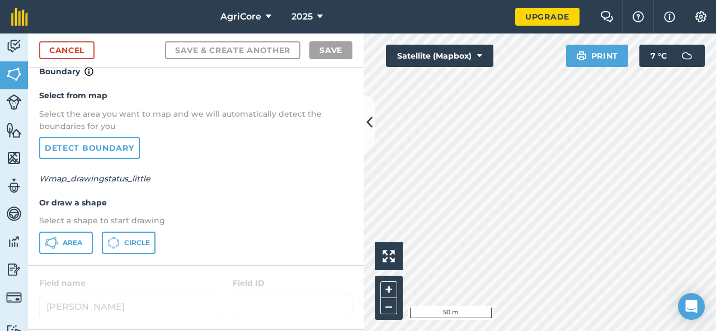
scroll to position [0, 0]
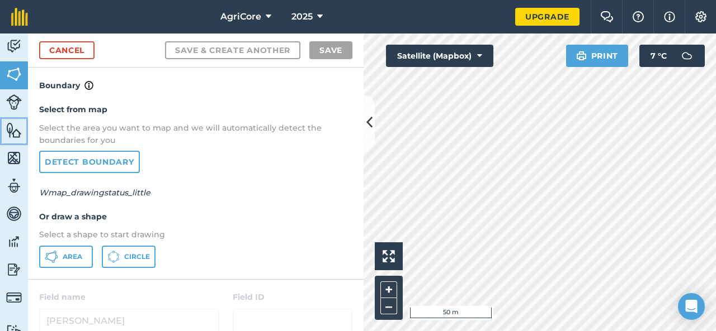
click at [16, 140] on link "Features" at bounding box center [14, 131] width 28 height 28
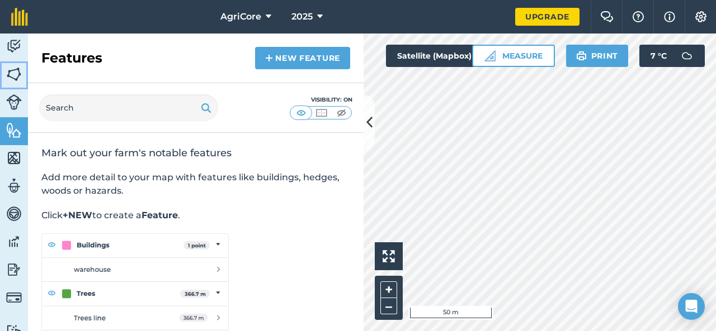
click at [14, 84] on link "Fields" at bounding box center [14, 75] width 28 height 28
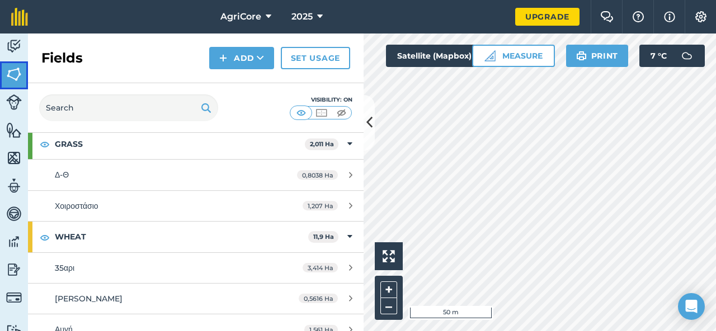
scroll to position [447, 0]
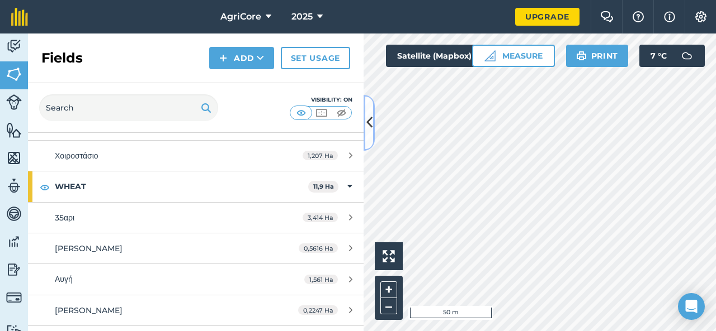
click at [372, 124] on icon at bounding box center [369, 123] width 6 height 20
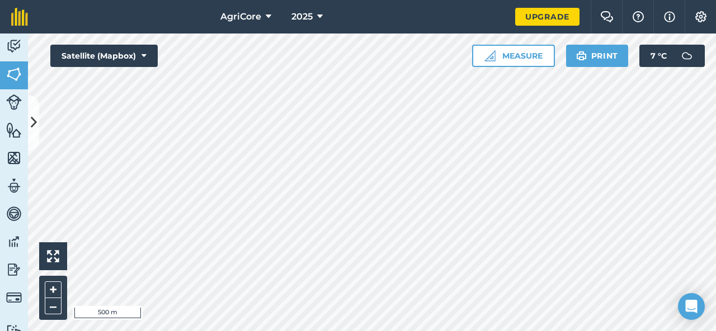
click at [500, 48] on div "Click to start drawing i 500 m + – Satellite (Mapbox) Measure Print 7 ° C" at bounding box center [372, 183] width 688 height 298
click at [37, 136] on button at bounding box center [33, 123] width 11 height 56
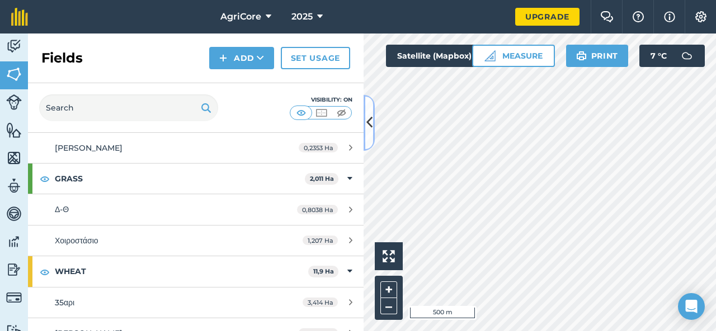
scroll to position [347, 0]
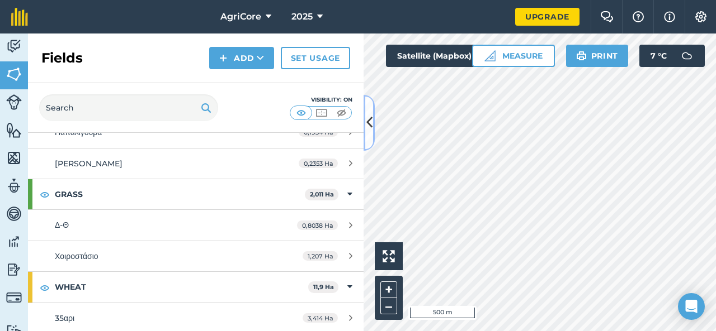
click at [368, 125] on icon at bounding box center [369, 123] width 6 height 20
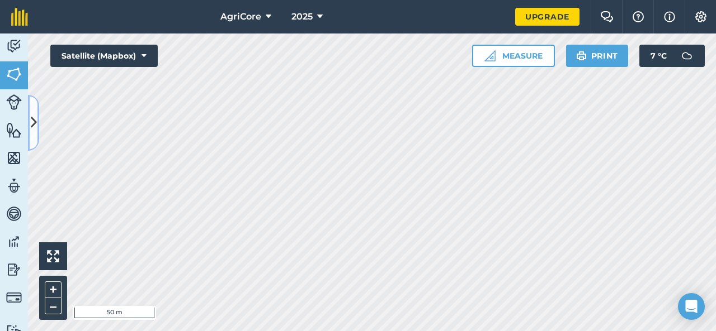
click at [36, 121] on icon at bounding box center [34, 123] width 6 height 20
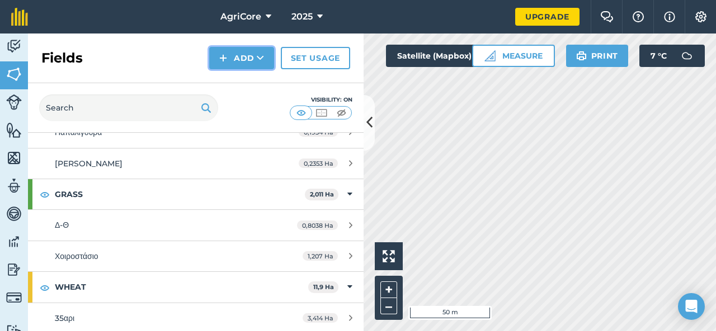
click at [253, 61] on button "Add" at bounding box center [241, 58] width 65 height 22
click at [246, 83] on link "Draw" at bounding box center [241, 83] width 61 height 25
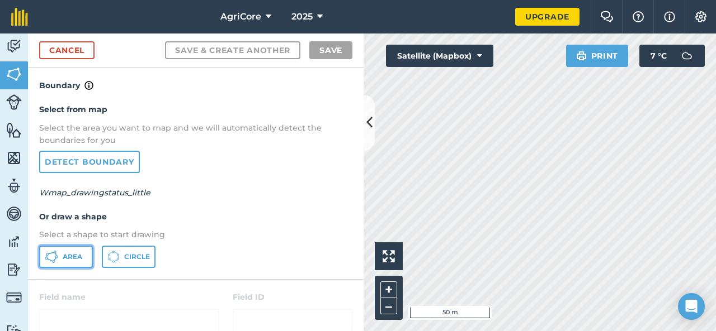
click at [60, 259] on button "Area" at bounding box center [66, 257] width 54 height 22
click at [367, 132] on icon at bounding box center [369, 123] width 6 height 20
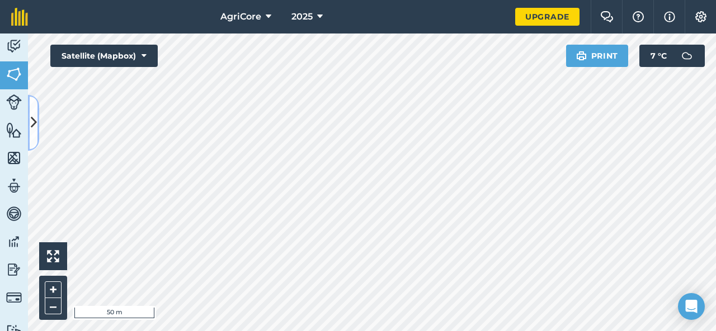
click at [31, 129] on icon at bounding box center [34, 123] width 6 height 20
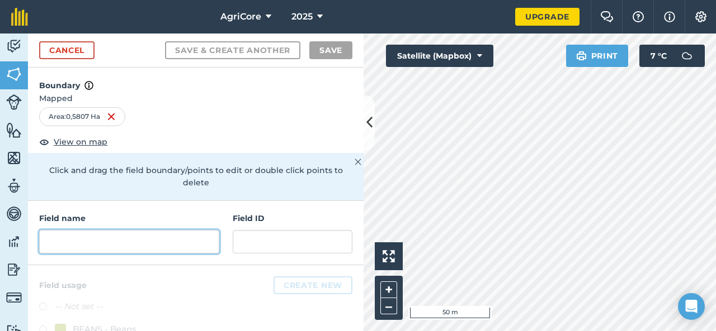
click at [110, 243] on input "text" at bounding box center [129, 241] width 180 height 23
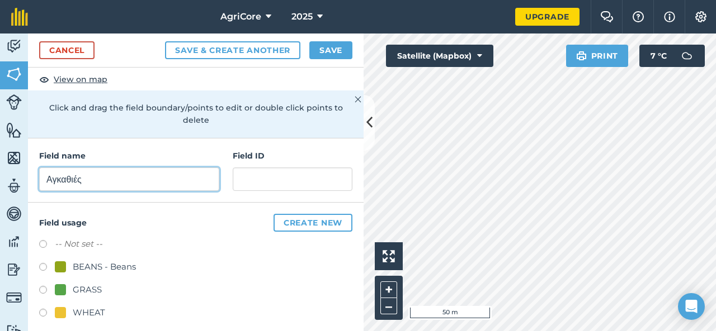
scroll to position [70, 0]
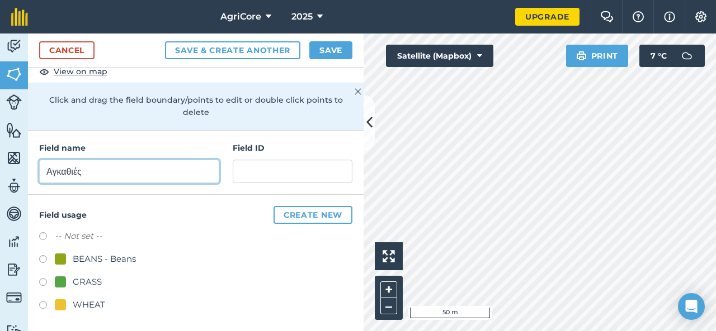
type input "Αγκαθιές"
click at [93, 302] on div "WHEAT" at bounding box center [89, 305] width 32 height 13
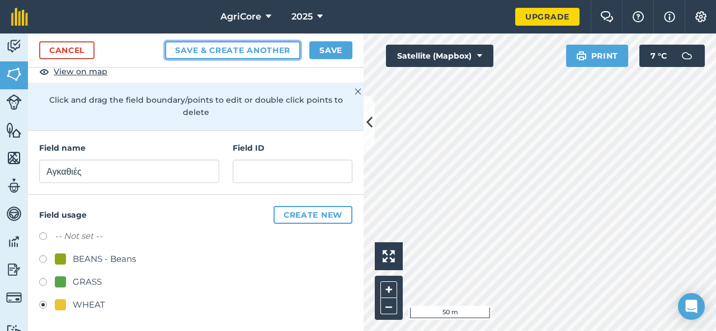
click at [262, 52] on button "Save & Create Another" at bounding box center [232, 50] width 135 height 18
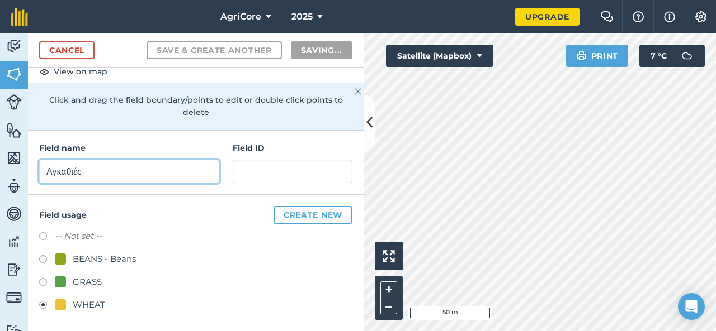
radio input "false"
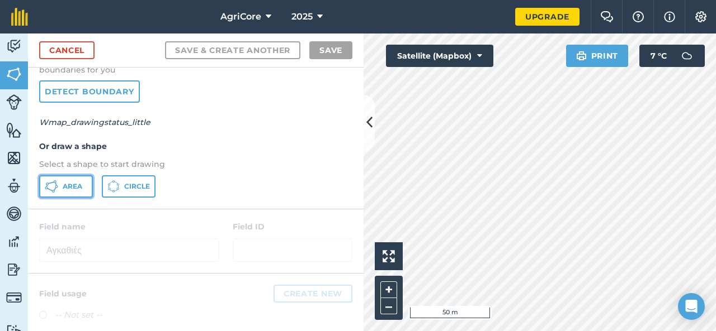
click at [72, 191] on button "Area" at bounding box center [66, 187] width 54 height 22
click at [60, 188] on button "Area" at bounding box center [66, 187] width 54 height 22
click at [368, 129] on icon at bounding box center [369, 123] width 6 height 20
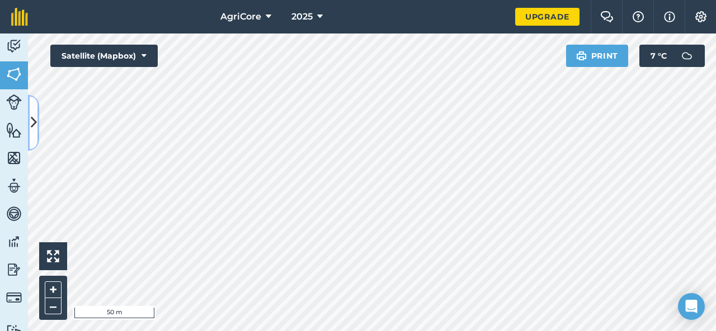
click at [33, 126] on icon at bounding box center [34, 123] width 6 height 20
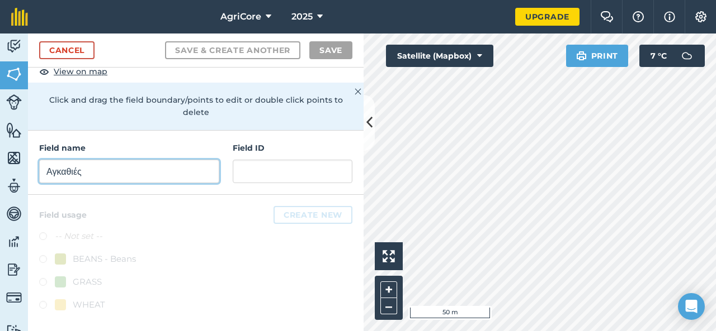
click at [67, 165] on input "Αγκαθιές" at bounding box center [129, 171] width 180 height 23
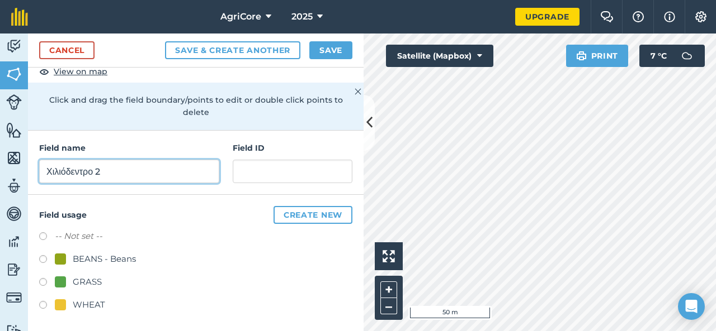
type input "Χιλιόδεντρο 2"
click at [94, 306] on div "WHEAT" at bounding box center [89, 305] width 32 height 13
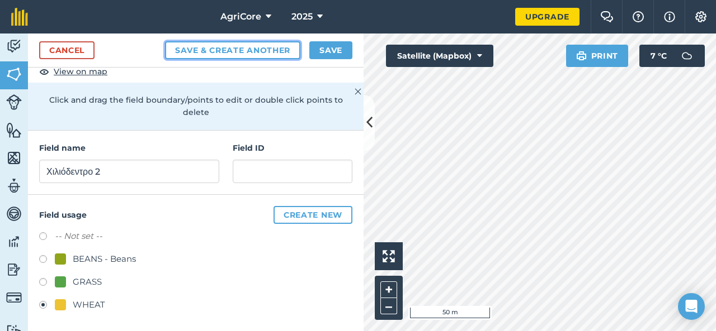
click at [266, 52] on button "Save & Create Another" at bounding box center [232, 50] width 135 height 18
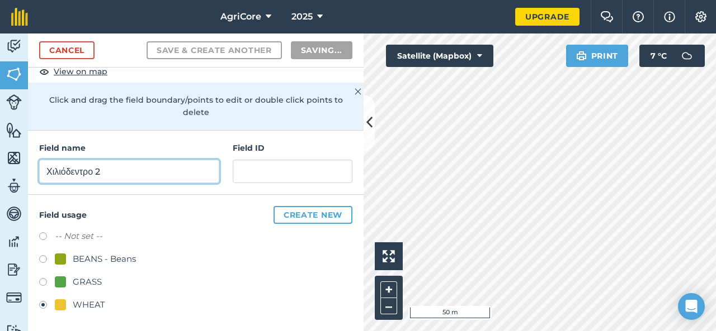
radio input "false"
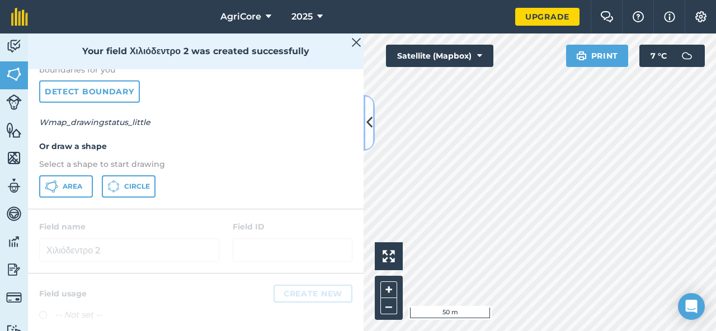
click at [371, 127] on icon at bounding box center [369, 123] width 6 height 20
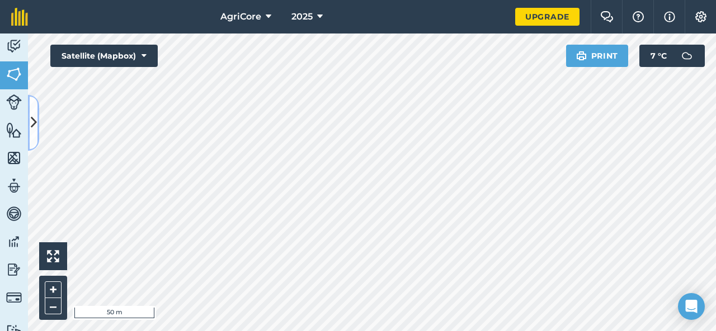
click at [31, 128] on icon at bounding box center [34, 123] width 6 height 20
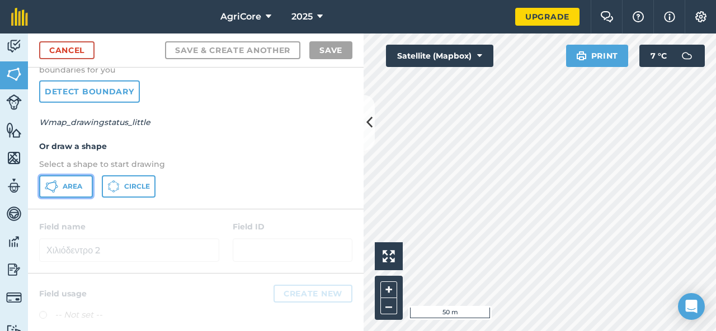
click at [77, 186] on span "Area" at bounding box center [73, 186] width 20 height 9
click at [363, 132] on button at bounding box center [368, 123] width 11 height 56
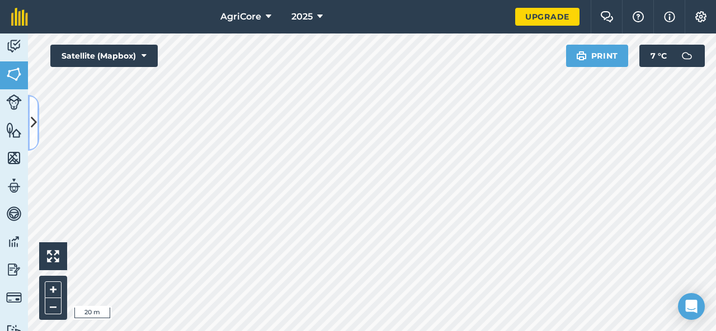
click at [29, 118] on button at bounding box center [33, 123] width 11 height 56
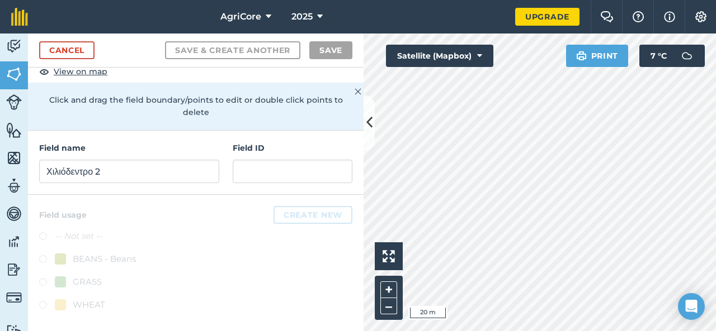
click at [70, 151] on h4 "Field name" at bounding box center [129, 148] width 180 height 12
click at [77, 163] on input "Χιλιόδεντρο 2" at bounding box center [129, 171] width 180 height 23
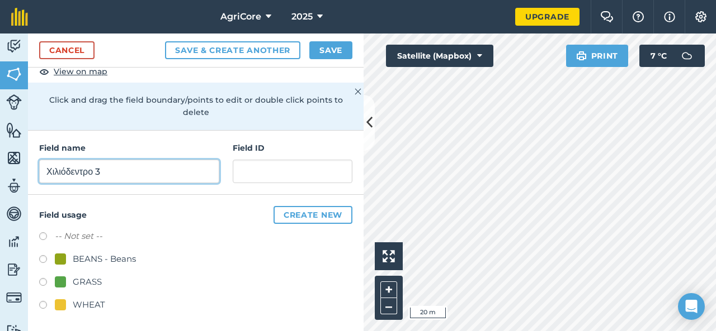
type input "Χιλιόδεντρο 3"
click at [84, 306] on div "WHEAT" at bounding box center [89, 305] width 32 height 13
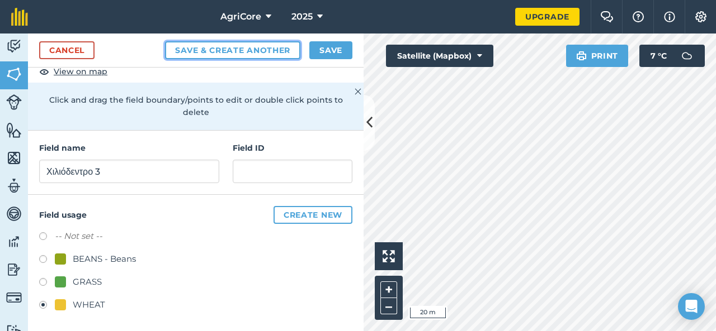
click at [258, 54] on button "Save & Create Another" at bounding box center [232, 50] width 135 height 18
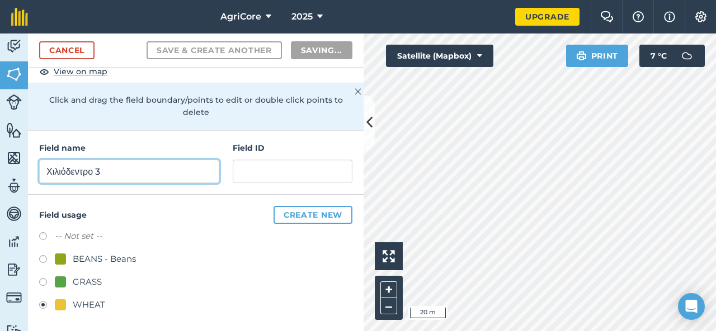
radio input "false"
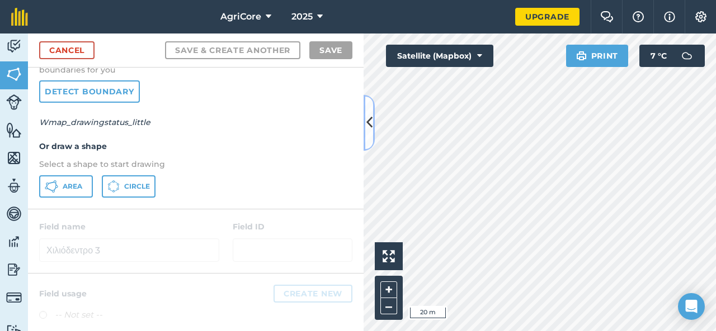
click at [371, 113] on icon at bounding box center [369, 123] width 6 height 20
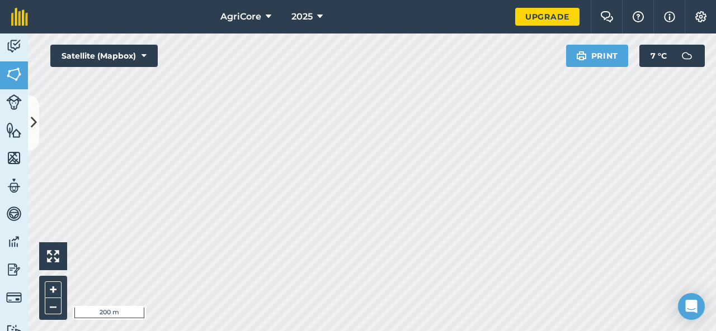
click at [0, 131] on div "Activity Fields Livestock Features Maps Team Vehicles Data Reporting Billing Tu…" at bounding box center [358, 183] width 716 height 298
click at [357, 16] on div "AgriCore 2025 Upgrade Farm Chat Help Info Settings Map printing is not availabl…" at bounding box center [358, 165] width 716 height 331
click at [35, 120] on icon at bounding box center [34, 123] width 6 height 20
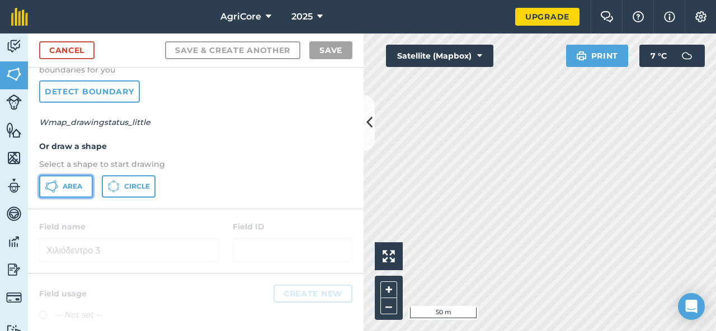
click at [67, 191] on button "Area" at bounding box center [66, 187] width 54 height 22
click at [371, 131] on icon at bounding box center [369, 123] width 6 height 20
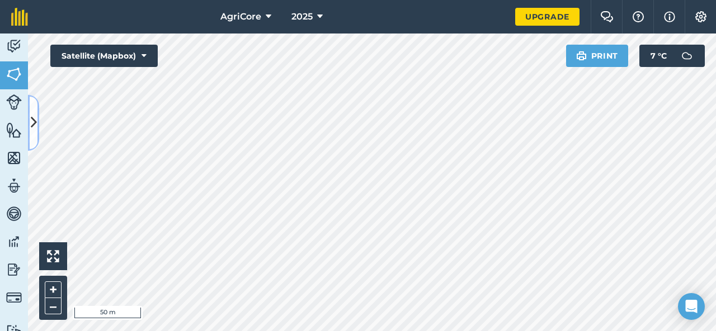
click at [35, 108] on button at bounding box center [33, 123] width 11 height 56
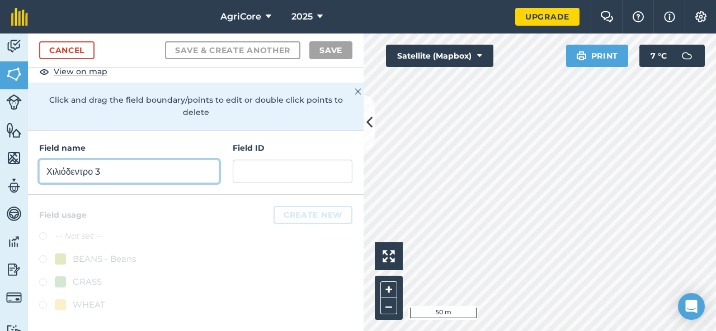
click at [143, 165] on input "Χιλιόδεντρο 3" at bounding box center [129, 171] width 180 height 23
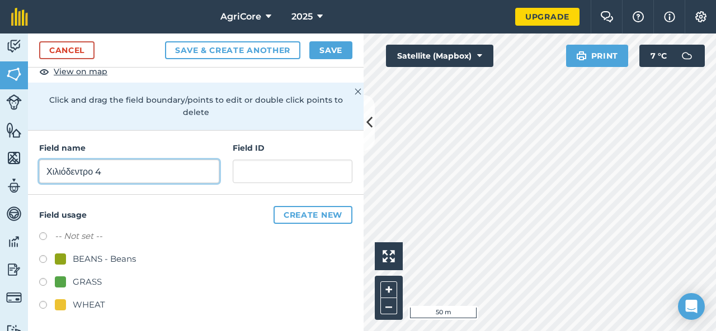
type input "Χιλιόδεντρο 4"
click at [97, 301] on div "WHEAT" at bounding box center [89, 305] width 32 height 13
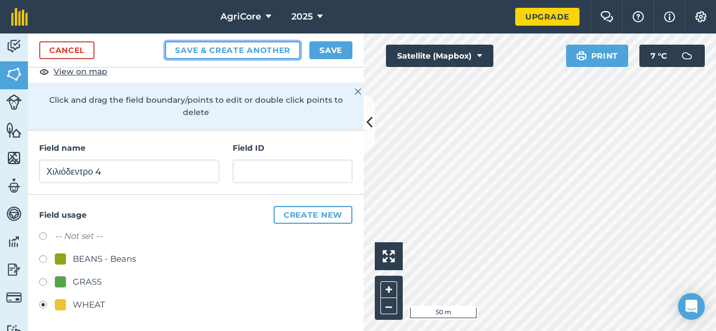
click at [263, 48] on button "Save & Create Another" at bounding box center [232, 50] width 135 height 18
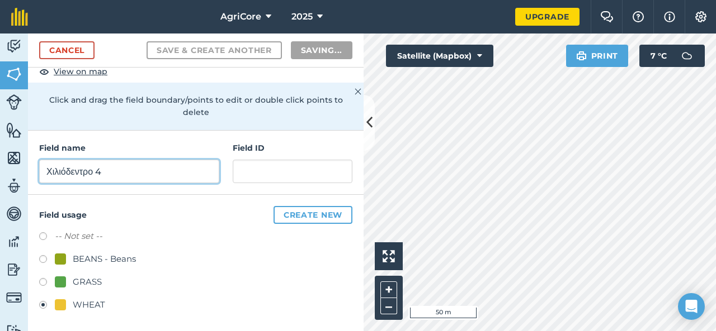
radio input "false"
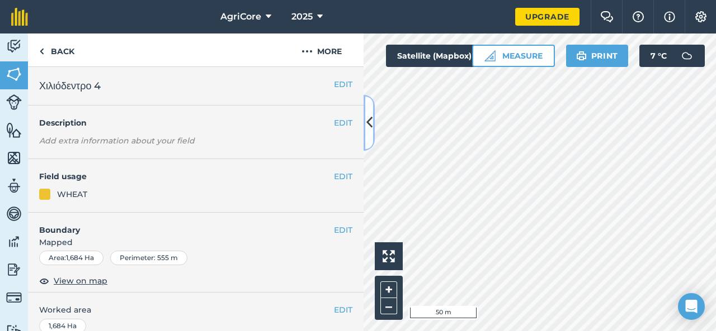
click at [370, 130] on icon at bounding box center [369, 123] width 6 height 20
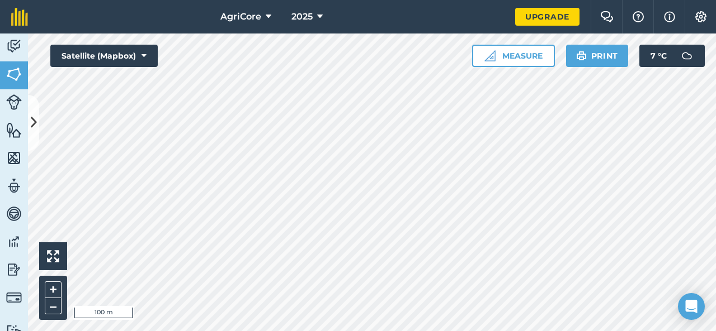
click at [112, 331] on html "AgriCore 2025 Upgrade Farm Chat Help Info Settings Map printing is not availabl…" at bounding box center [358, 165] width 716 height 331
click at [34, 128] on icon at bounding box center [34, 123] width 6 height 20
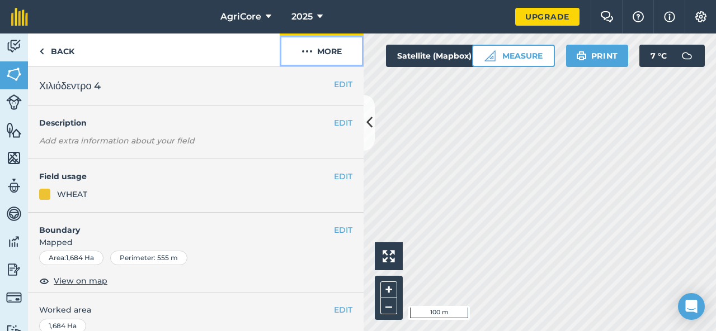
click at [330, 44] on button "More" at bounding box center [321, 50] width 84 height 33
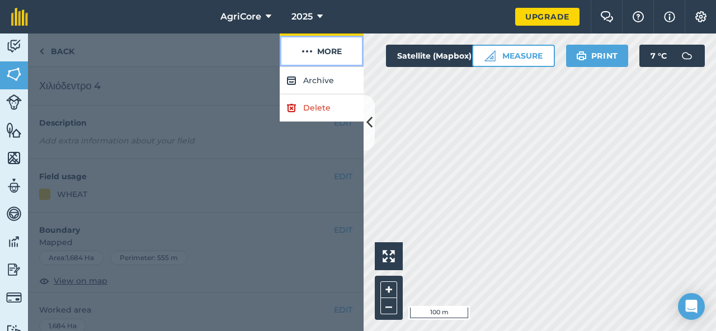
click at [328, 48] on button "More" at bounding box center [321, 50] width 84 height 33
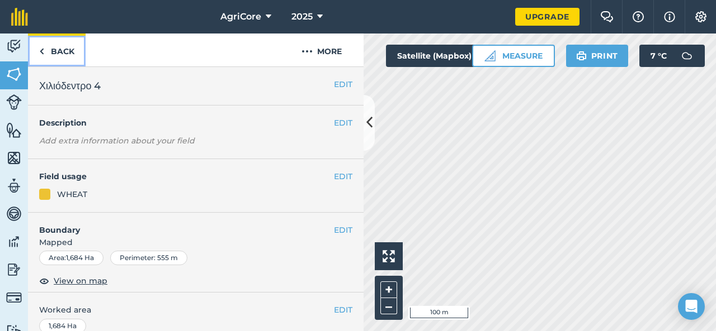
click at [65, 52] on link "Back" at bounding box center [57, 50] width 58 height 33
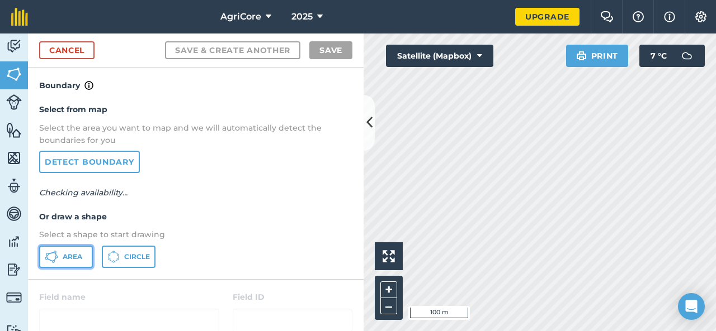
click at [61, 263] on button "Area" at bounding box center [66, 257] width 54 height 22
click at [366, 135] on button at bounding box center [368, 123] width 11 height 56
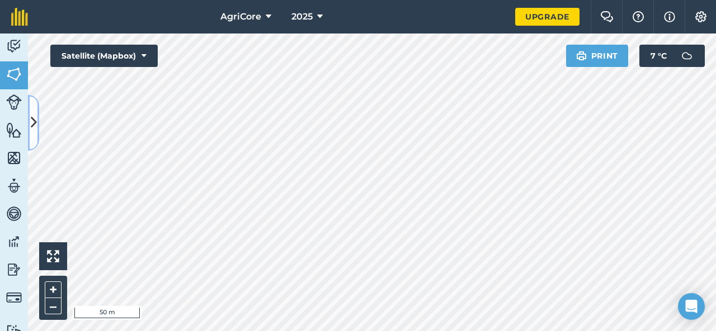
click at [34, 119] on icon at bounding box center [34, 123] width 6 height 20
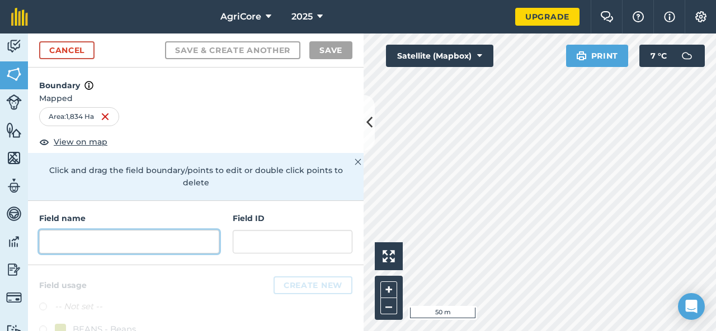
click at [126, 235] on input "text" at bounding box center [129, 241] width 180 height 23
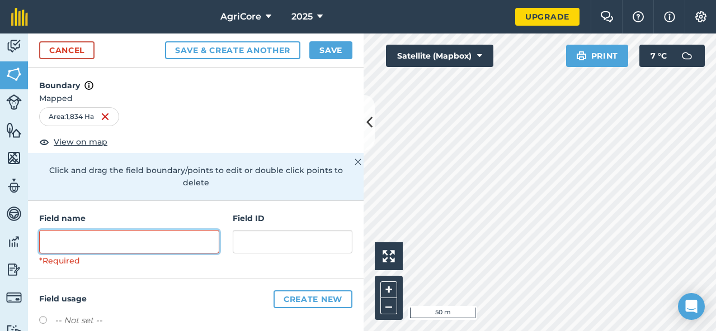
type input "Α"
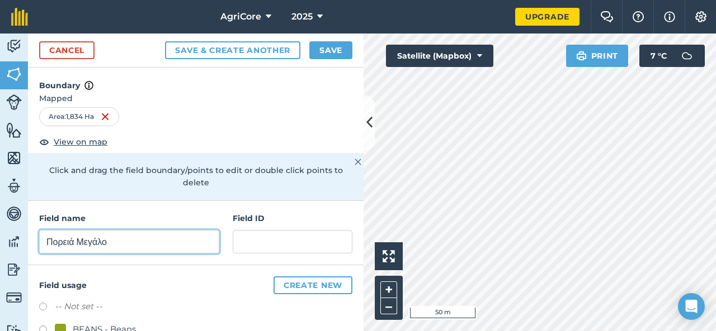
scroll to position [70, 0]
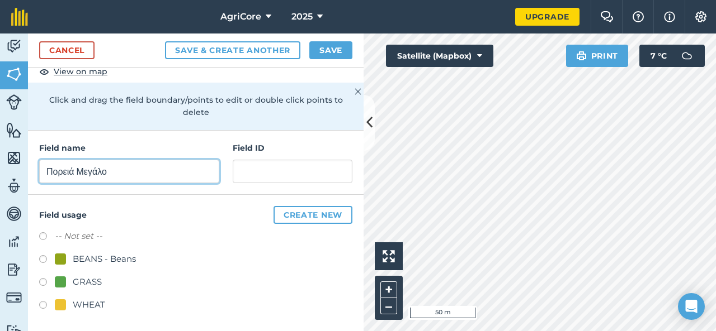
type input "Πορειά Μεγάλο"
click at [89, 305] on div "WHEAT" at bounding box center [89, 305] width 32 height 13
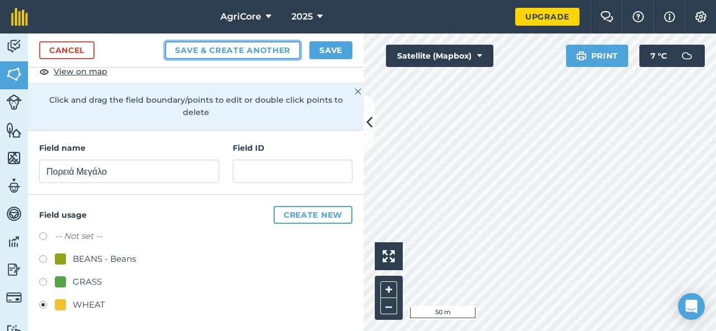
click at [240, 56] on button "Save & Create Another" at bounding box center [232, 50] width 135 height 18
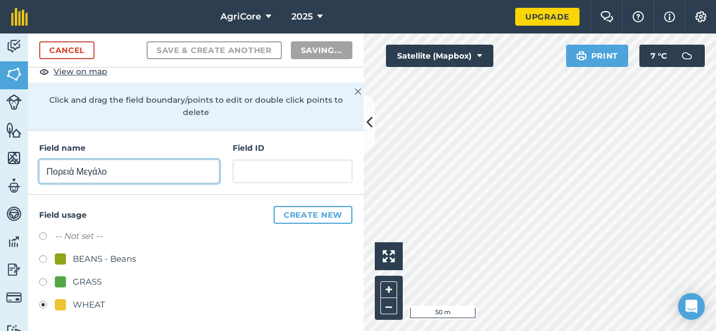
radio input "false"
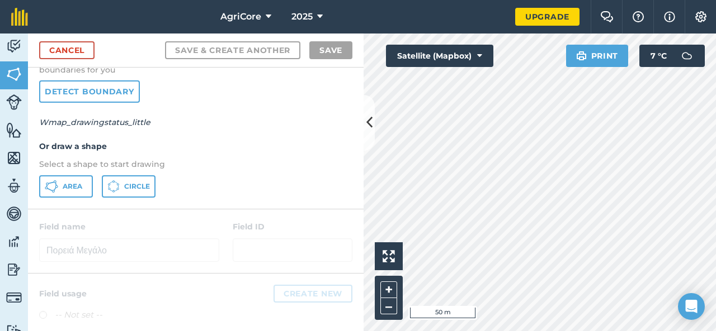
click at [357, 45] on div "Cancel Save & Create Another Save" at bounding box center [195, 51] width 335 height 34
click at [371, 127] on icon at bounding box center [369, 123] width 6 height 20
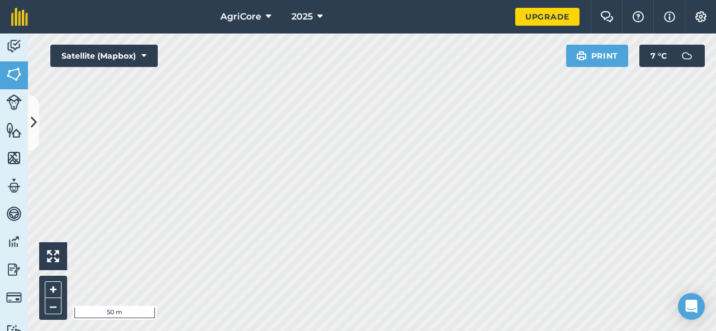
click at [1, 120] on div "Activity Fields Livestock Features Maps Team Vehicles Data Reporting Billing Tu…" at bounding box center [358, 183] width 716 height 298
click at [2, 80] on div "Activity Fields Livestock Features Maps Team Vehicles Data Reporting Billing Tu…" at bounding box center [358, 183] width 716 height 298
click at [42, 286] on div "Click to start drawing i 50 m + –" at bounding box center [372, 183] width 688 height 298
click at [158, 0] on html "AgriCore 2025 Upgrade Farm Chat Help Info Settings Map printing is not availabl…" at bounding box center [358, 165] width 716 height 331
click at [240, 0] on html "AgriCore 2025 Upgrade Farm Chat Help Info Settings Map printing is not availabl…" at bounding box center [358, 165] width 716 height 331
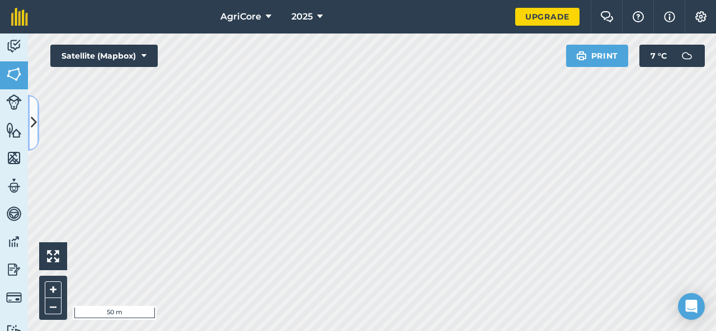
click at [33, 127] on icon at bounding box center [34, 123] width 6 height 20
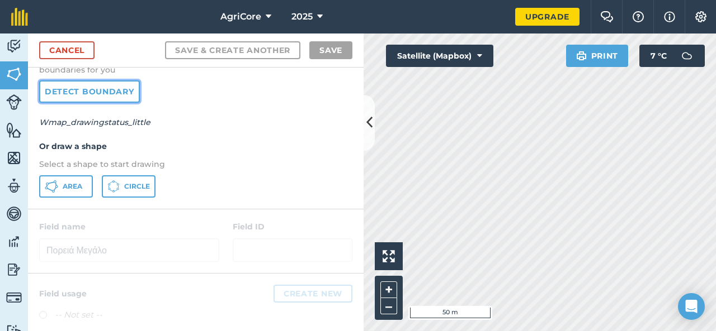
click at [101, 100] on link "Detect boundary" at bounding box center [89, 91] width 101 height 22
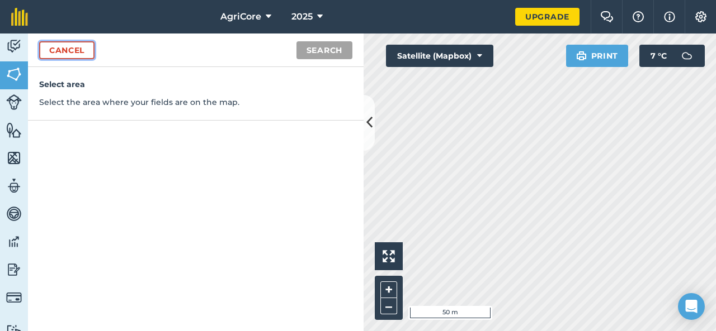
click at [92, 48] on link "Cancel" at bounding box center [66, 50] width 55 height 18
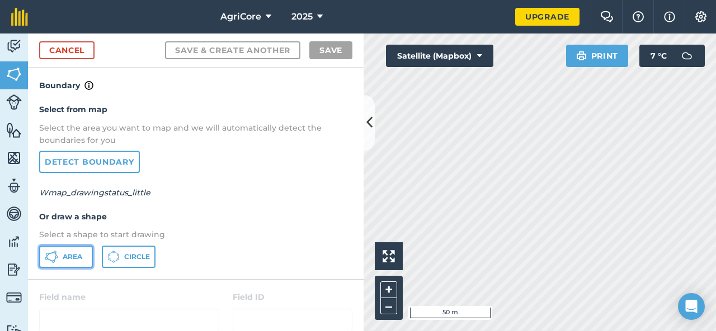
click at [70, 249] on button "Area" at bounding box center [66, 257] width 54 height 22
click at [370, 125] on icon at bounding box center [369, 123] width 6 height 20
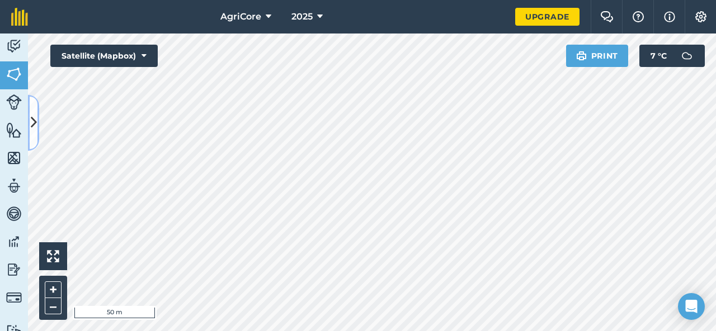
click at [29, 129] on button at bounding box center [33, 123] width 11 height 56
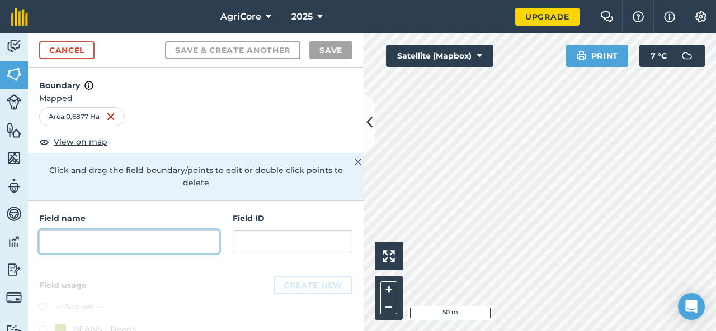
click at [125, 236] on input "text" at bounding box center [129, 241] width 180 height 23
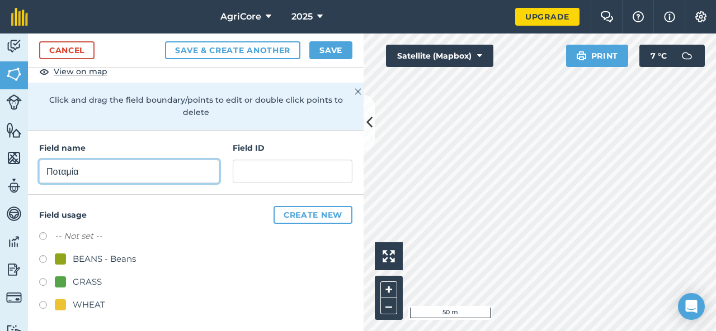
scroll to position [70, 0]
type input "Ποταμία"
click at [94, 299] on div "WHEAT" at bounding box center [89, 305] width 32 height 13
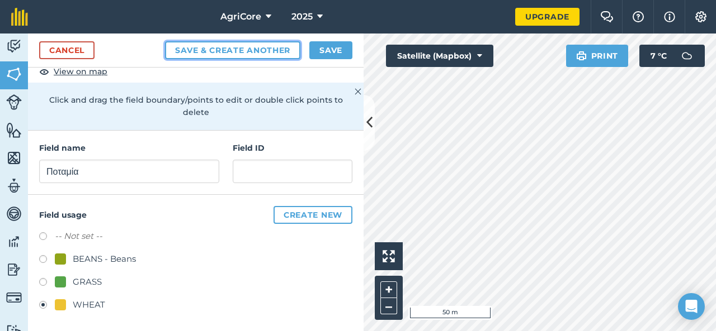
click at [233, 56] on button "Save & Create Another" at bounding box center [232, 50] width 135 height 18
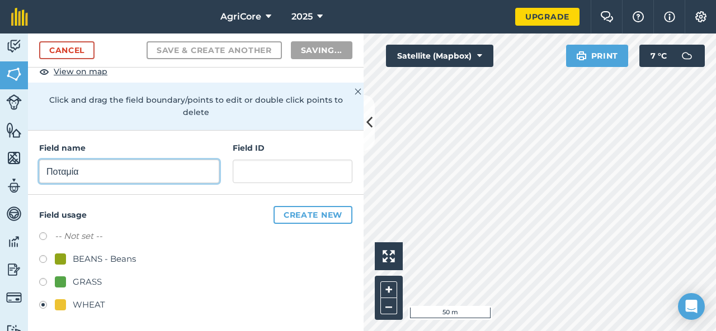
radio input "false"
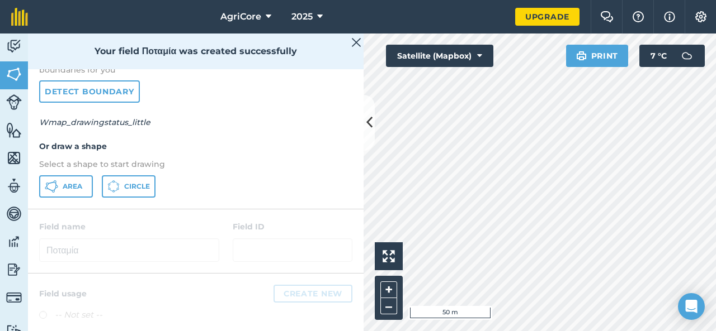
click at [354, 45] on img at bounding box center [356, 42] width 10 height 13
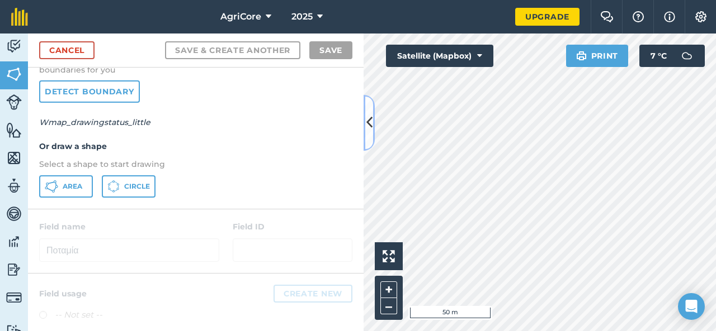
click at [366, 127] on icon at bounding box center [369, 123] width 6 height 20
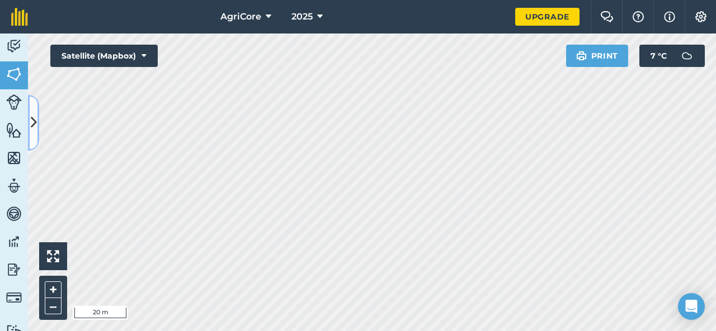
click at [36, 129] on icon at bounding box center [34, 123] width 6 height 20
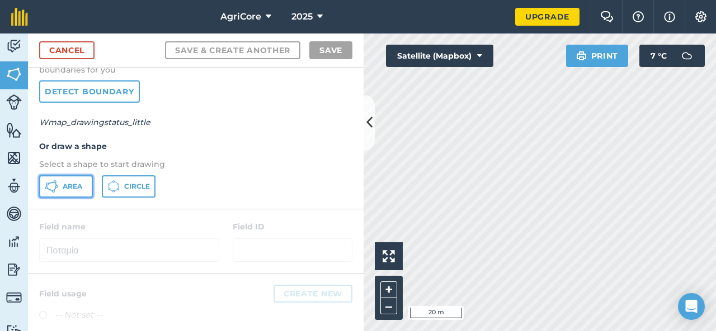
click at [67, 176] on button "Area" at bounding box center [66, 187] width 54 height 22
click at [370, 119] on icon at bounding box center [369, 123] width 6 height 20
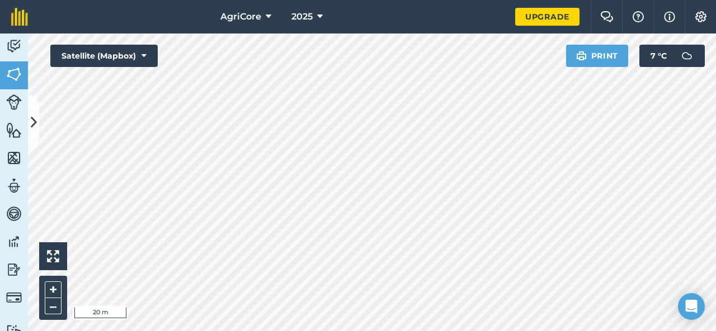
click at [408, 7] on div "AgriCore 2025 Upgrade Farm Chat Help Info Settings Map printing is not availabl…" at bounding box center [358, 165] width 716 height 331
click at [32, 124] on icon at bounding box center [34, 123] width 6 height 20
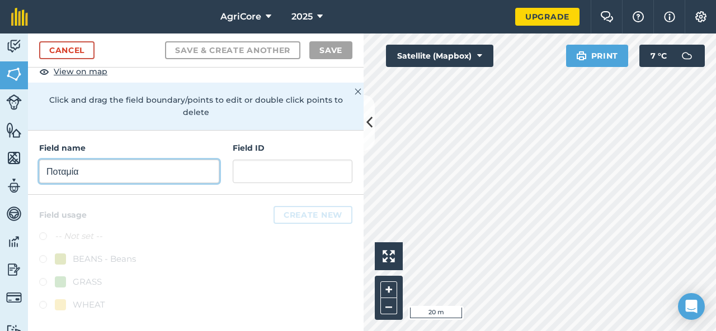
click at [86, 164] on input "Ποταμία" at bounding box center [129, 171] width 180 height 23
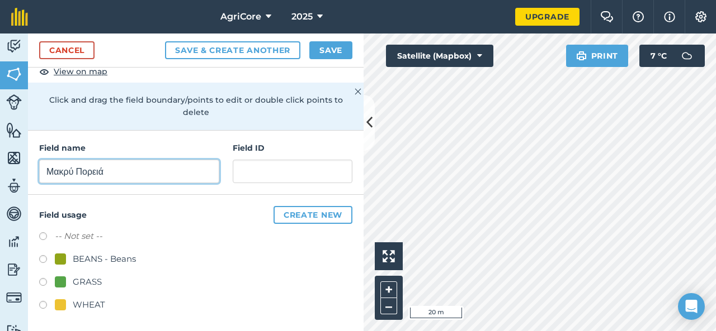
type input "Μακρύ Πορειά"
click at [95, 260] on div "BEANS - Beans" at bounding box center [104, 259] width 63 height 13
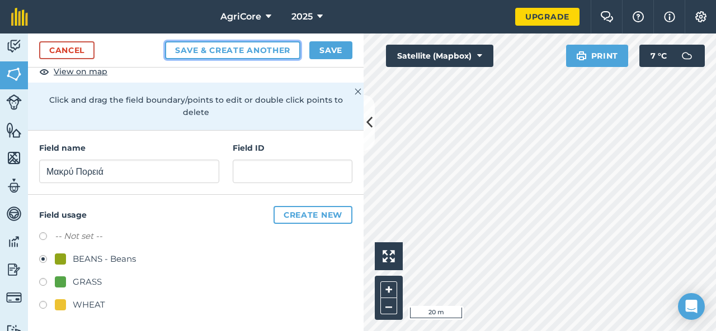
click at [258, 55] on button "Save & Create Another" at bounding box center [232, 50] width 135 height 18
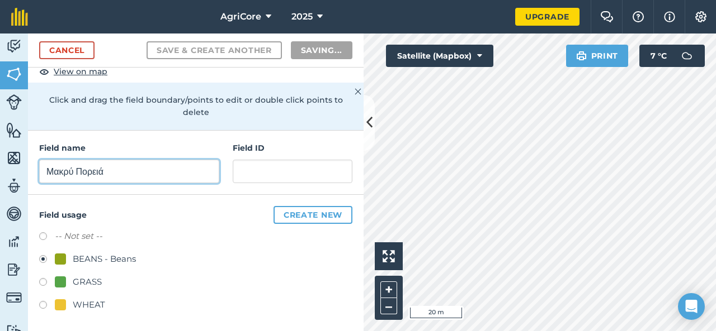
radio input "false"
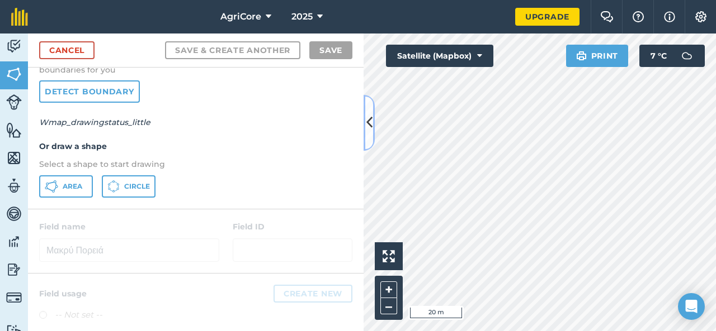
click at [368, 129] on icon at bounding box center [369, 123] width 6 height 20
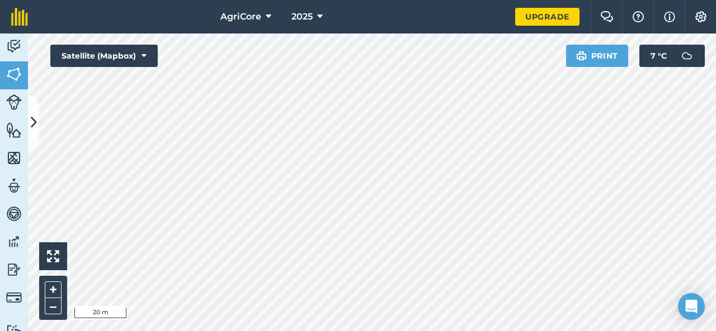
click at [459, 0] on html "AgriCore 2025 Upgrade Farm Chat Help Info Settings Map printing is not availabl…" at bounding box center [358, 165] width 716 height 331
click at [36, 132] on button at bounding box center [33, 123] width 11 height 56
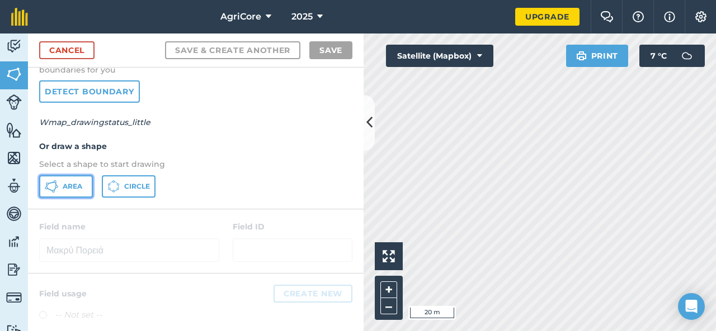
click at [69, 185] on span "Area" at bounding box center [73, 186] width 20 height 9
click at [363, 122] on button at bounding box center [368, 123] width 11 height 56
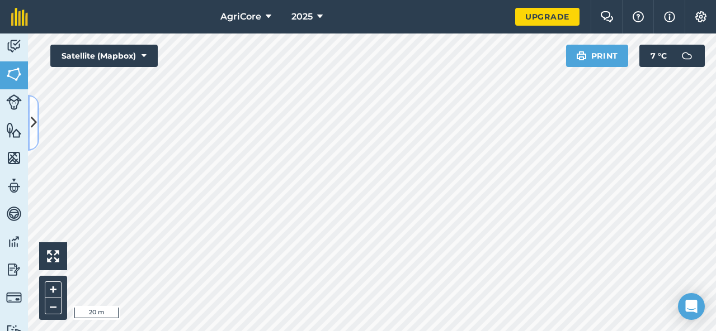
click at [32, 121] on icon at bounding box center [34, 123] width 6 height 20
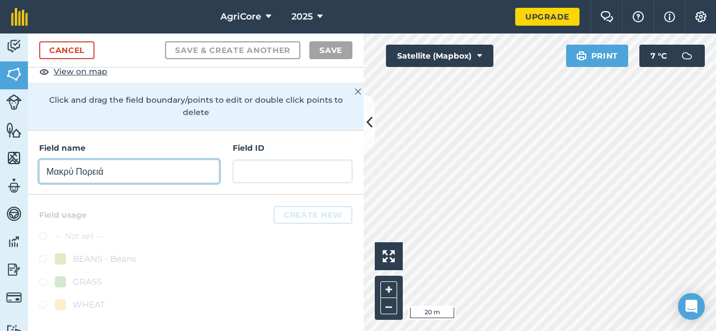
click at [164, 162] on input "Μακρύ Πορειά" at bounding box center [129, 171] width 180 height 23
type input "Ω"
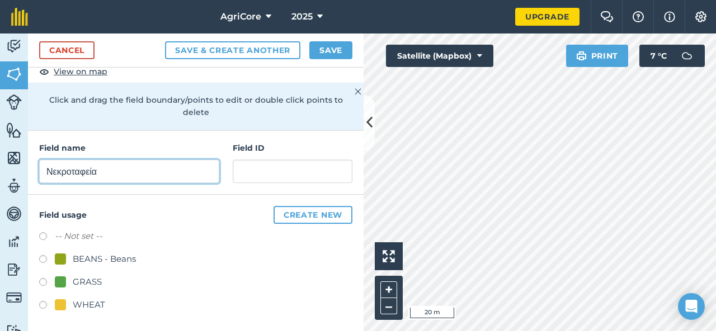
type input "Νεκροταφεία"
click at [96, 281] on div "GRASS" at bounding box center [87, 282] width 29 height 13
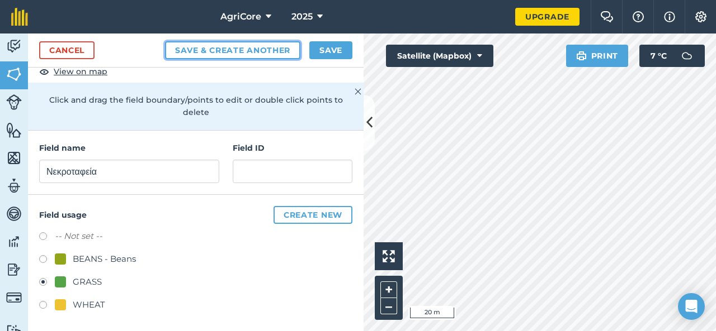
click at [196, 48] on button "Save & Create Another" at bounding box center [232, 50] width 135 height 18
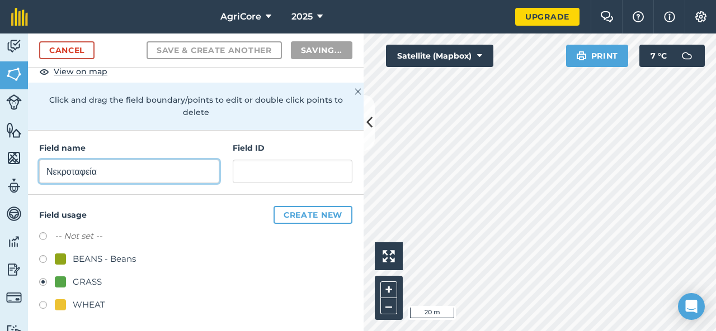
radio input "false"
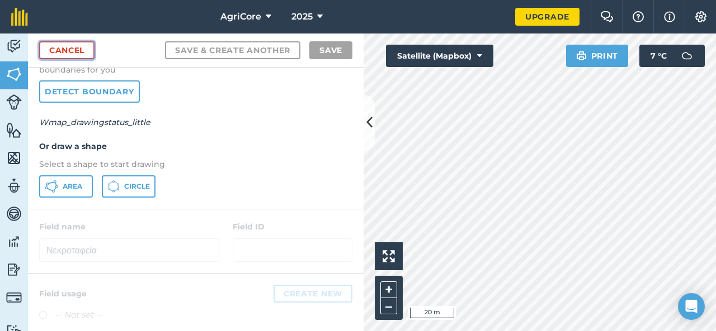
click at [80, 51] on link "Cancel" at bounding box center [66, 50] width 55 height 18
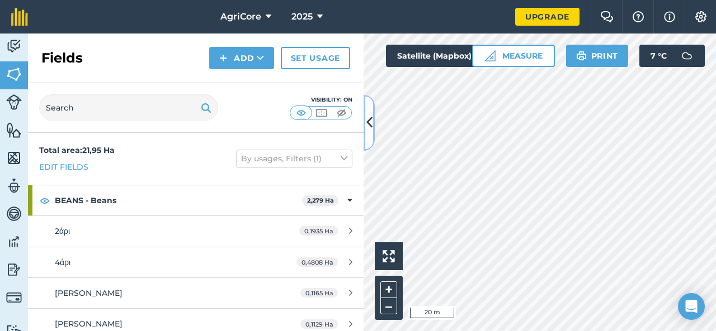
drag, startPoint x: 349, startPoint y: 177, endPoint x: 367, endPoint y: 122, distance: 57.5
click at [367, 122] on icon at bounding box center [369, 123] width 6 height 20
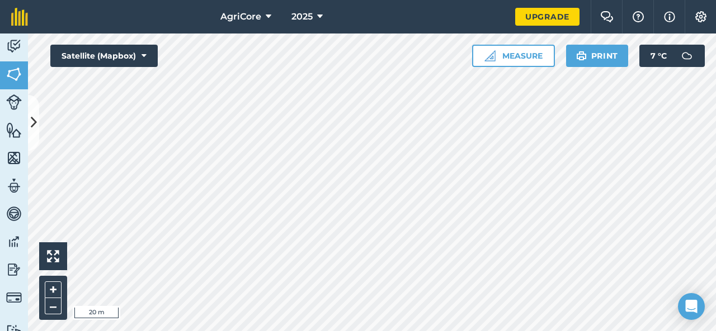
click at [0, 228] on div "Activity Fields Livestock Features Maps Team Vehicles Data Reporting Billing Tu…" at bounding box center [358, 183] width 716 height 298
click at [16, 17] on div "AgriCore 2025 Upgrade Farm Chat Help Info Settings Map printing is not availabl…" at bounding box center [358, 165] width 716 height 331
click at [35, 126] on icon at bounding box center [34, 123] width 6 height 20
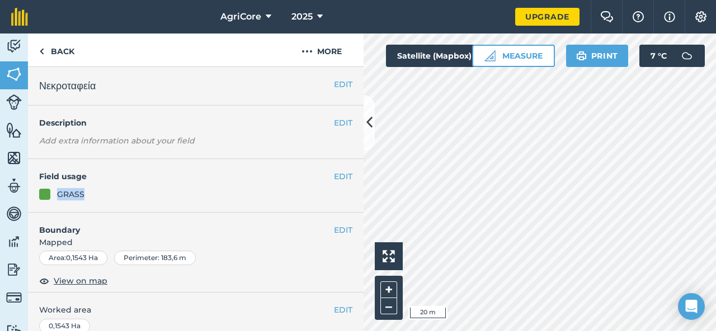
drag, startPoint x: 115, startPoint y: 201, endPoint x: 117, endPoint y: 170, distance: 30.8
click at [117, 170] on div "EDIT Field usage GRASS" at bounding box center [195, 186] width 335 height 54
click at [336, 179] on button "EDIT" at bounding box center [343, 176] width 18 height 12
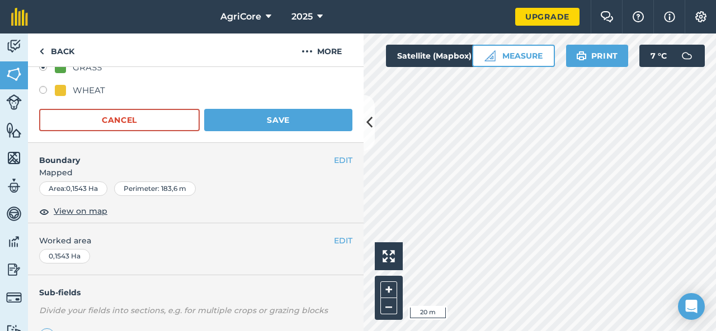
click at [220, 243] on div "EDIT Νεκροταφεία EDIT Description Add extra information about your field Field …" at bounding box center [195, 199] width 335 height 264
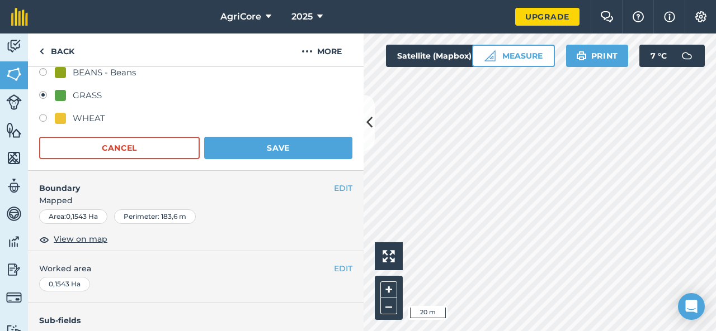
scroll to position [171, 0]
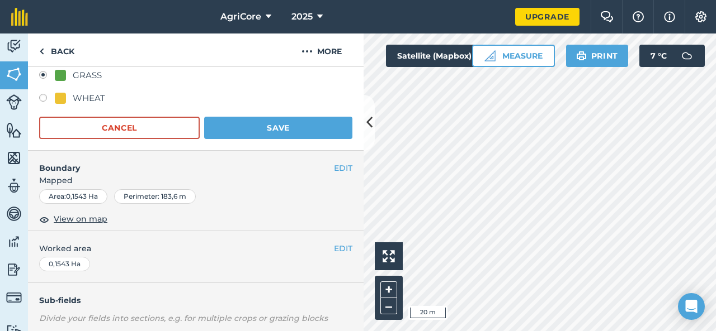
click at [62, 262] on div "0,1543 Ha" at bounding box center [64, 264] width 51 height 15
click at [88, 219] on span "View on map" at bounding box center [81, 219] width 54 height 12
click at [337, 164] on button "EDIT" at bounding box center [343, 168] width 18 height 12
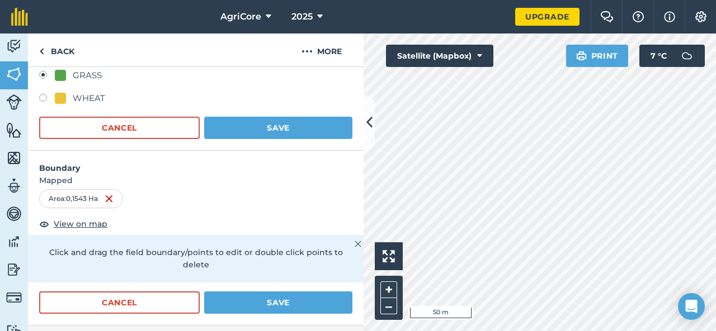
click at [354, 241] on img at bounding box center [357, 244] width 7 height 13
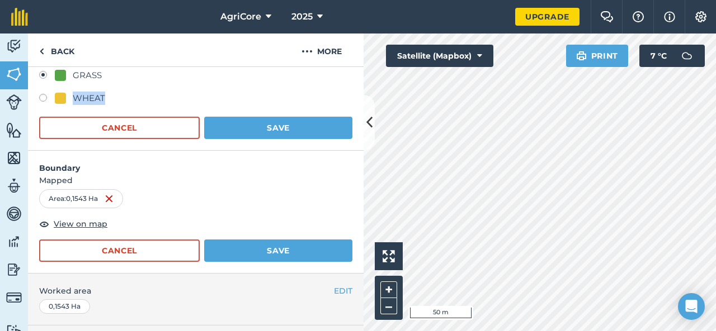
drag, startPoint x: 130, startPoint y: 82, endPoint x: 128, endPoint y: 141, distance: 59.3
click at [128, 141] on div "Field usage Create new -- Not set -- BEANS - Beans GRASS WHEAT Cancel Save" at bounding box center [195, 69] width 335 height 163
click at [45, 69] on div "GRASS" at bounding box center [195, 77] width 313 height 16
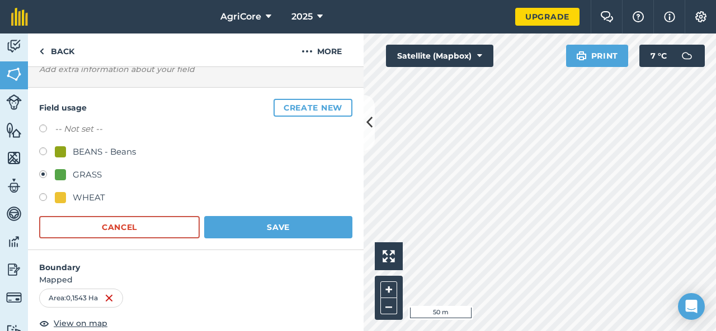
scroll to position [34, 0]
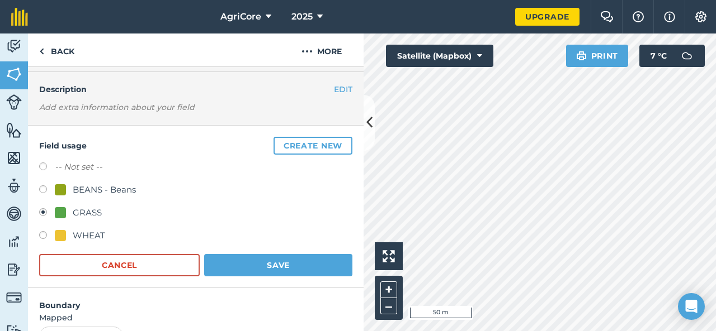
click at [42, 188] on label at bounding box center [47, 191] width 16 height 11
radio input "true"
radio input "false"
click at [275, 261] on button "Save" at bounding box center [278, 265] width 148 height 22
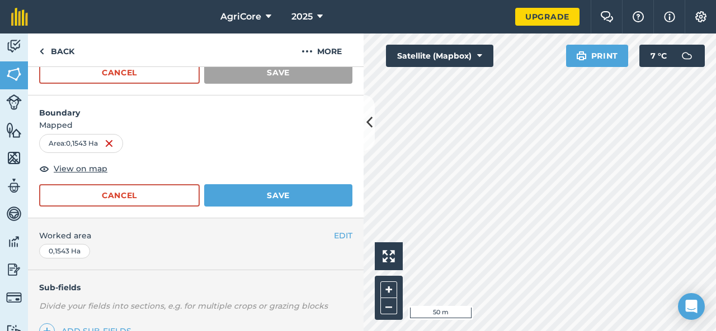
scroll to position [227, 0]
click at [295, 191] on button "Save" at bounding box center [278, 195] width 148 height 22
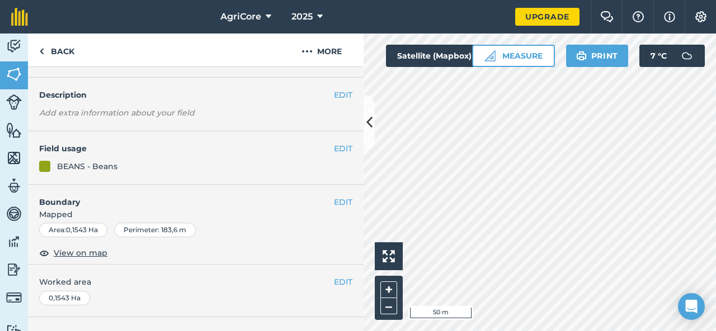
scroll to position [0, 0]
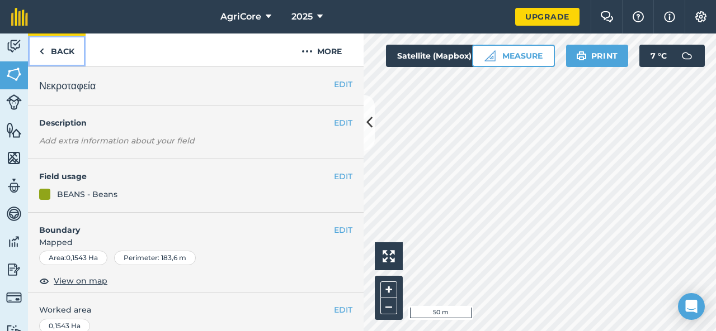
click at [53, 48] on link "Back" at bounding box center [57, 50] width 58 height 33
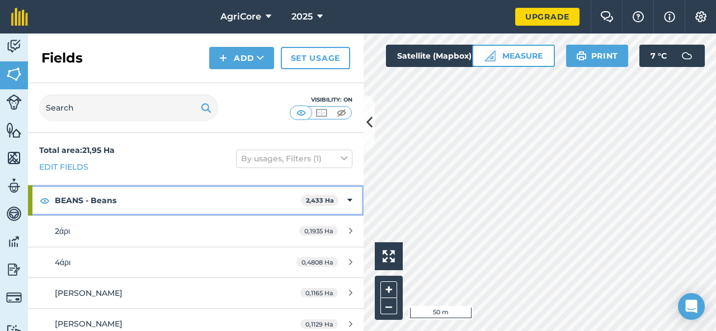
click at [347, 195] on icon at bounding box center [349, 201] width 5 height 12
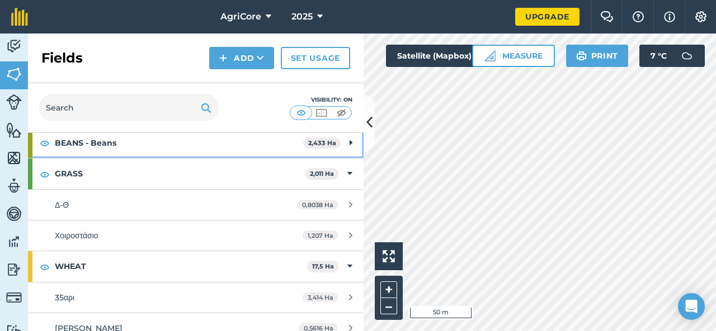
scroll to position [63, 0]
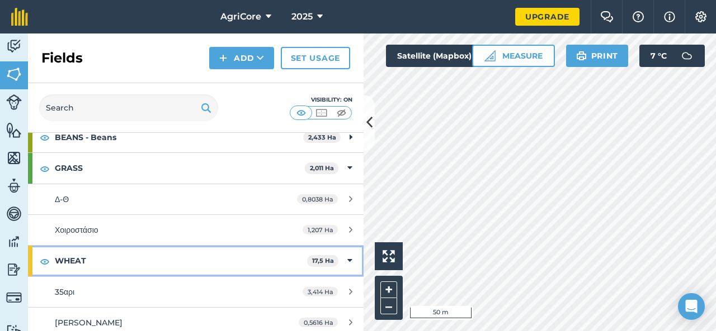
click at [347, 257] on icon at bounding box center [349, 261] width 5 height 12
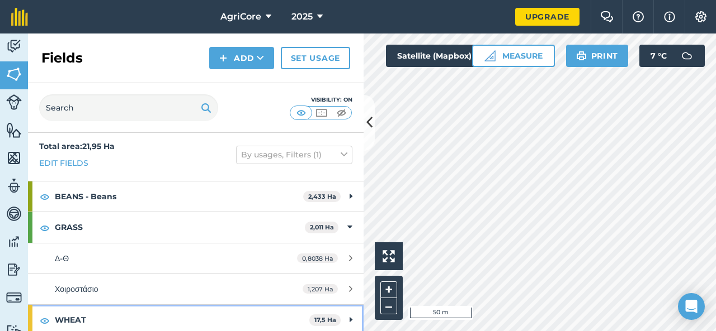
scroll to position [7, 0]
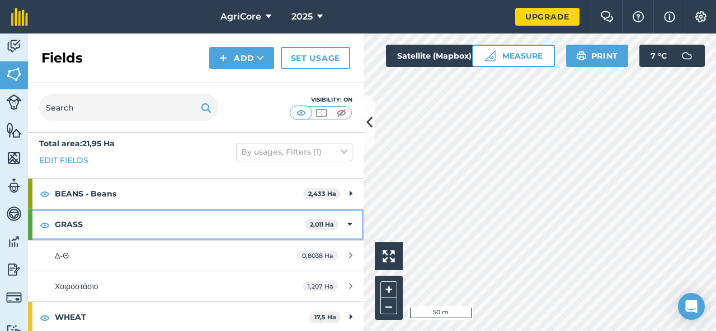
click at [338, 226] on div "GRASS 2,011 Ha" at bounding box center [195, 225] width 335 height 30
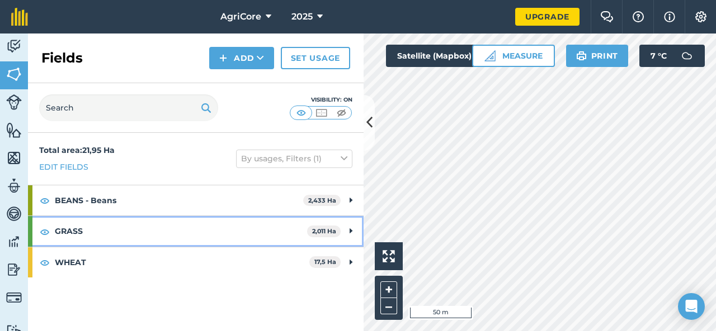
scroll to position [0, 0]
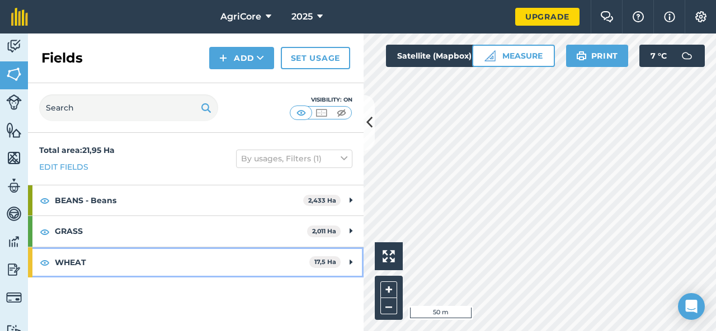
click at [346, 263] on div "WHEAT 17,5 Ha" at bounding box center [195, 263] width 335 height 30
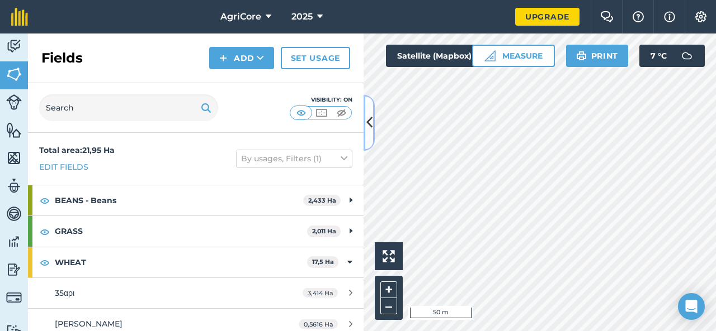
click at [370, 129] on icon at bounding box center [369, 123] width 6 height 20
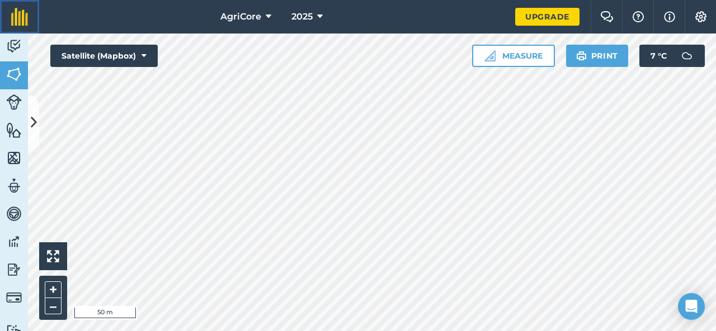
click at [16, 19] on img at bounding box center [19, 17] width 17 height 18
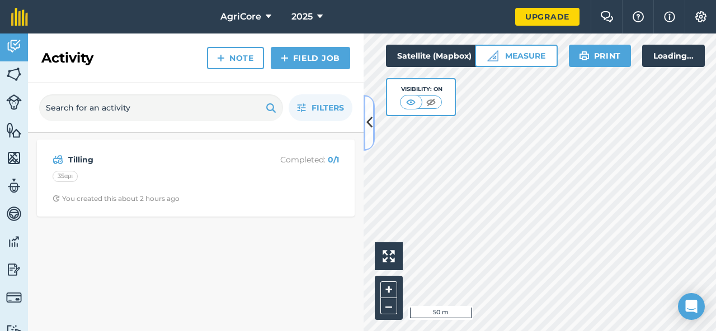
click at [366, 127] on icon at bounding box center [369, 123] width 6 height 20
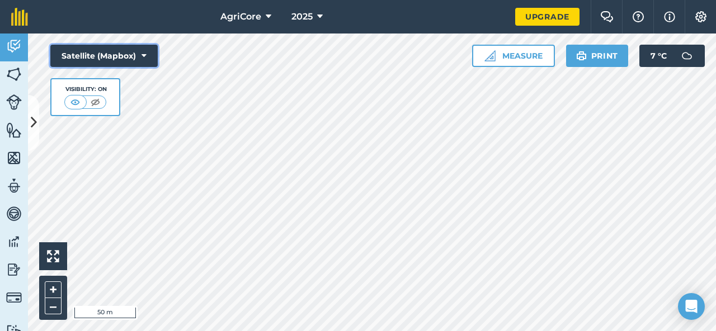
click at [141, 58] on icon at bounding box center [143, 55] width 5 height 11
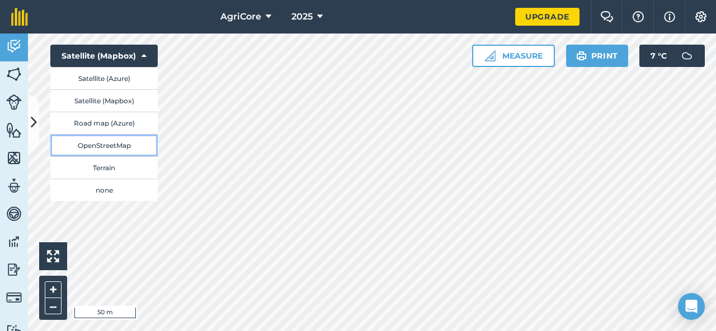
click at [120, 145] on button "OpenStreetMap" at bounding box center [103, 145] width 107 height 22
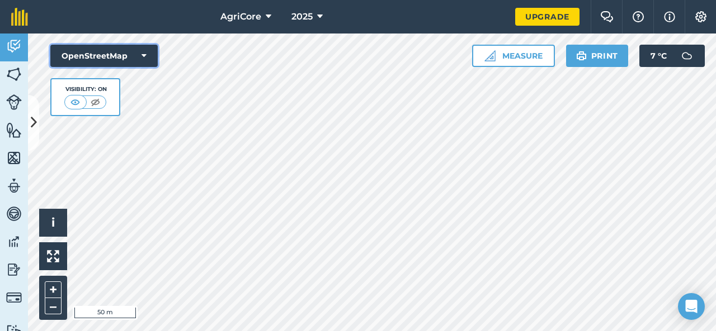
click at [140, 53] on button "OpenStreetMap" at bounding box center [103, 56] width 107 height 22
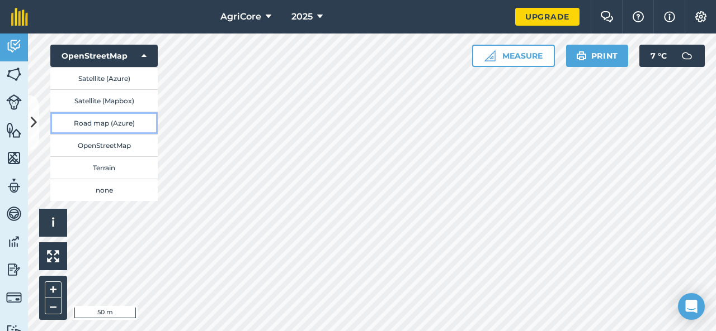
click at [131, 116] on button "Road map (Azure)" at bounding box center [103, 123] width 107 height 22
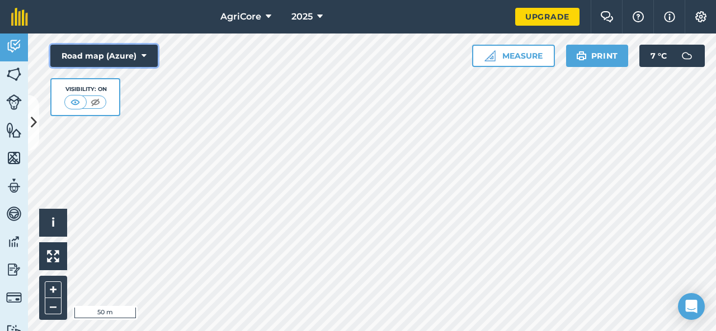
click at [137, 48] on button "Road map (Azure)" at bounding box center [103, 56] width 107 height 22
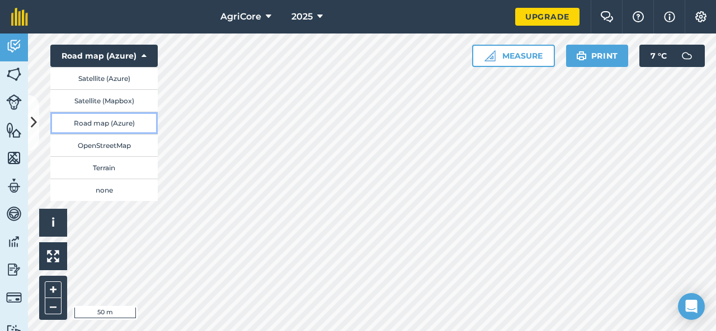
click at [123, 117] on button "Road map (Azure)" at bounding box center [103, 123] width 107 height 22
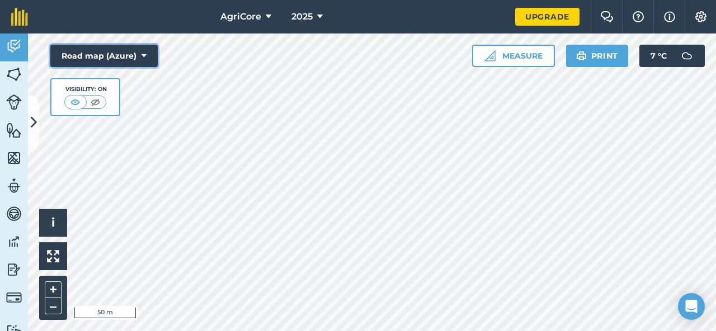
click at [127, 60] on button "Road map (Azure)" at bounding box center [103, 56] width 107 height 22
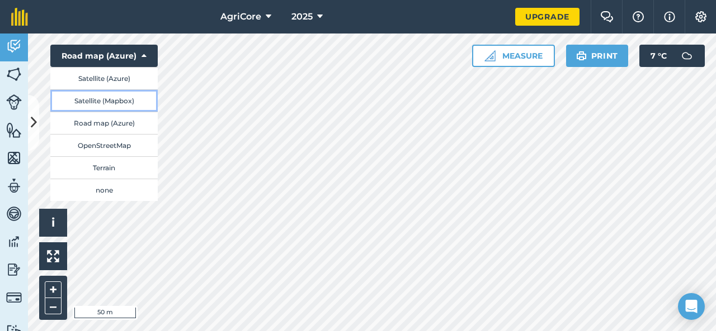
click at [119, 96] on button "Satellite (Mapbox)" at bounding box center [103, 100] width 107 height 22
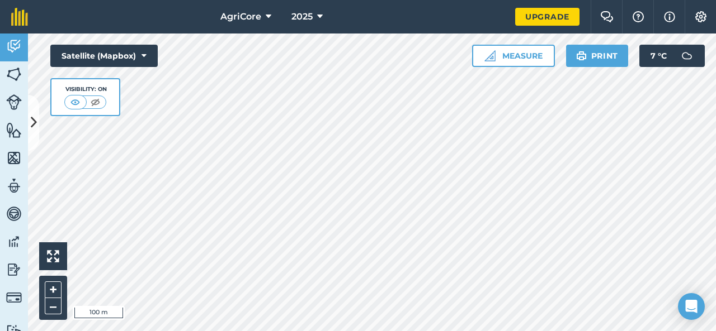
click at [588, 18] on div "AgriCore 2025 Upgrade Farm Chat Help Info Settings Map printing is not availabl…" at bounding box center [358, 165] width 716 height 331
click at [636, 0] on html "AgriCore 2025 Upgrade Farm Chat Help Info Settings Map printing is not availabl…" at bounding box center [358, 165] width 716 height 331
click at [18, 134] on img at bounding box center [14, 130] width 16 height 17
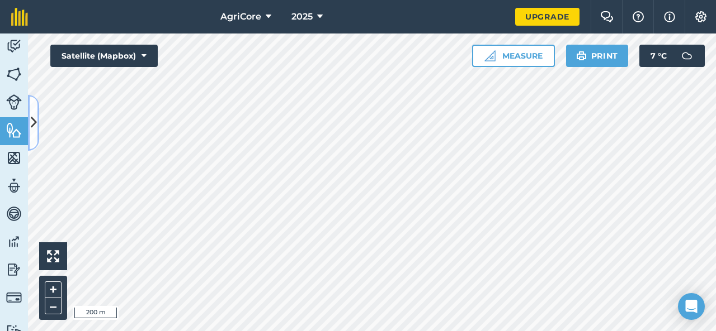
click at [34, 119] on icon at bounding box center [34, 123] width 6 height 20
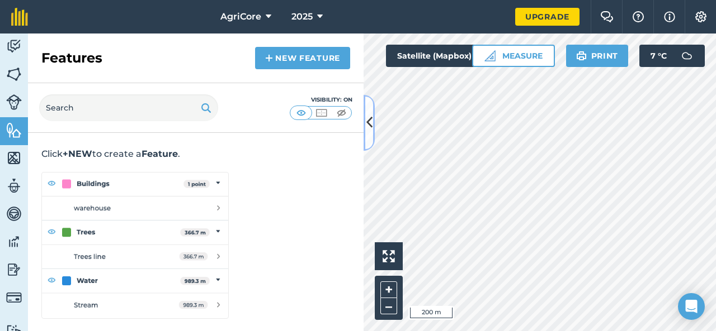
scroll to position [62, 0]
click at [17, 162] on img at bounding box center [14, 158] width 16 height 17
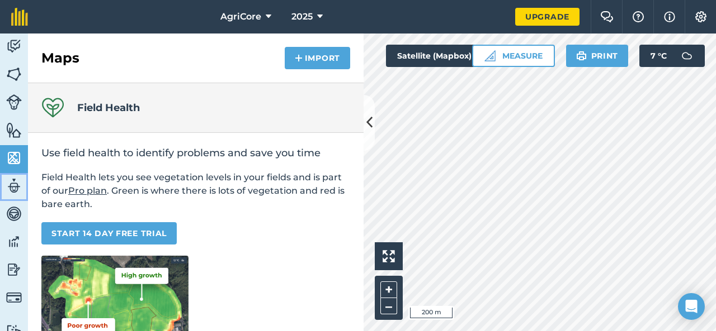
click at [13, 185] on img at bounding box center [14, 186] width 16 height 17
select select "MEMBER"
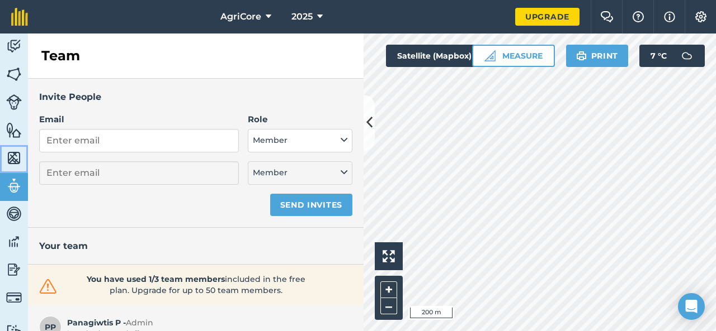
click at [10, 157] on img at bounding box center [14, 158] width 16 height 17
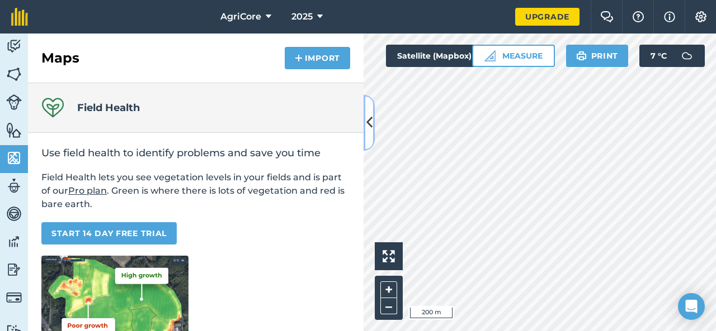
click at [374, 130] on button at bounding box center [368, 123] width 11 height 56
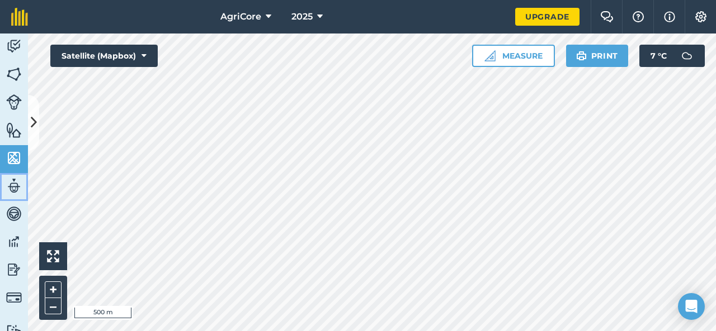
click at [17, 185] on img at bounding box center [14, 186] width 16 height 17
select select "MEMBER"
click at [33, 134] on button at bounding box center [33, 123] width 11 height 56
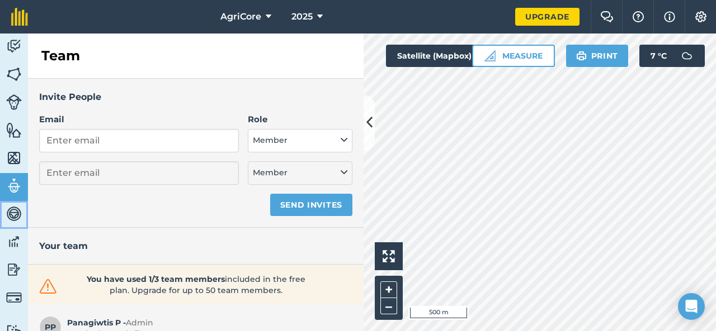
click at [21, 218] on img at bounding box center [14, 214] width 16 height 17
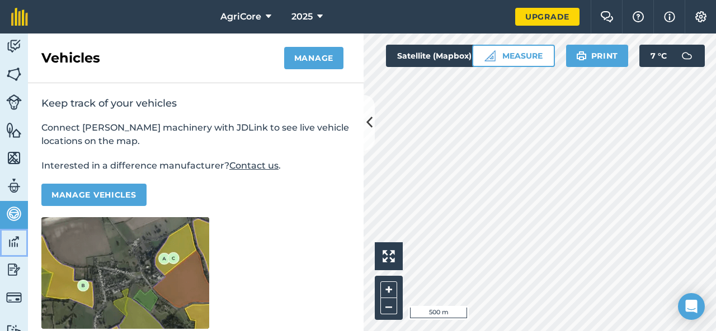
click at [18, 237] on img at bounding box center [14, 242] width 16 height 17
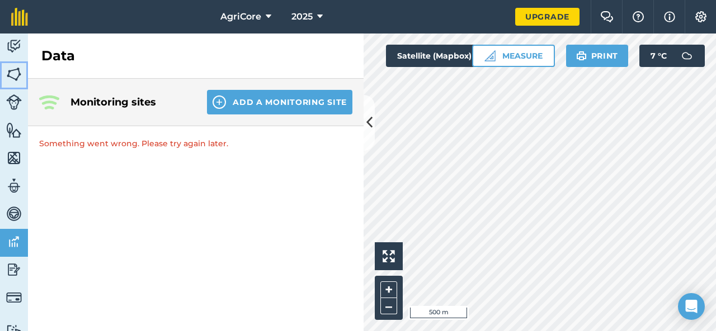
click at [13, 68] on img at bounding box center [14, 74] width 16 height 17
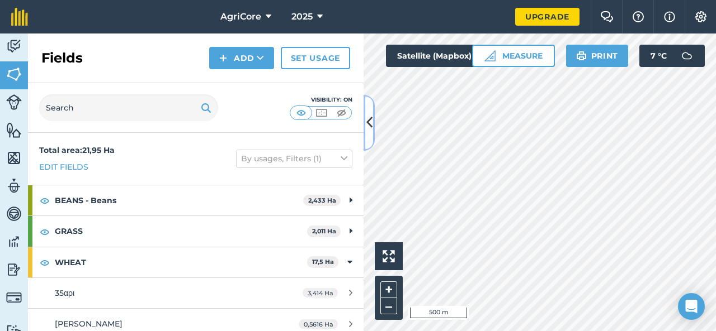
click at [368, 141] on button at bounding box center [368, 123] width 11 height 56
